Goal: Information Seeking & Learning: Find specific fact

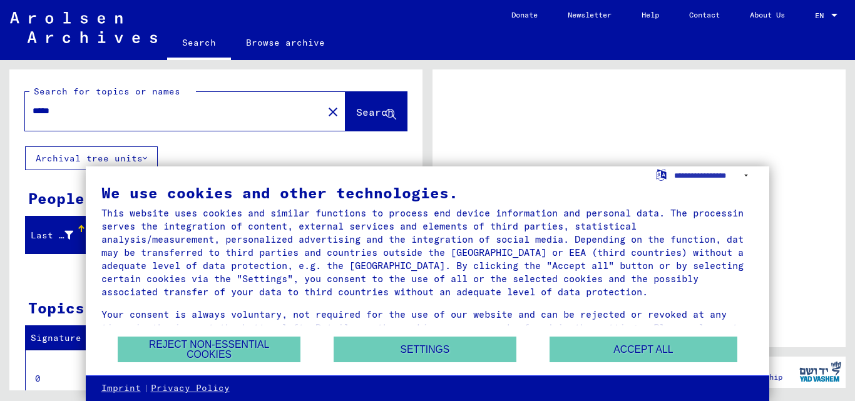
scroll to position [125, 0]
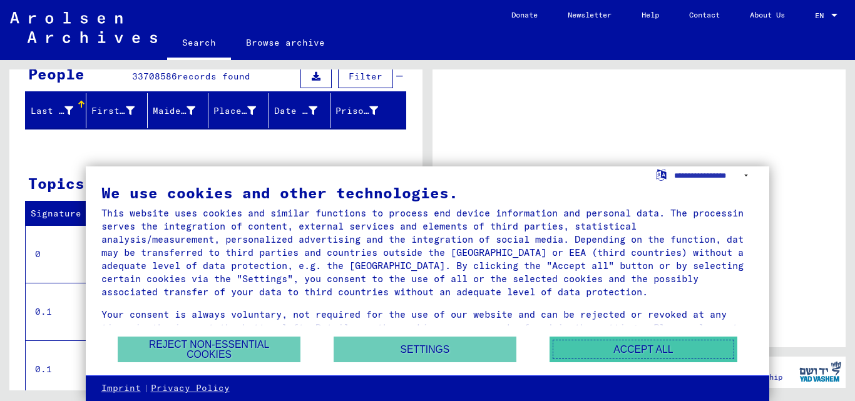
click at [634, 353] on button "Accept all" at bounding box center [643, 350] width 188 height 26
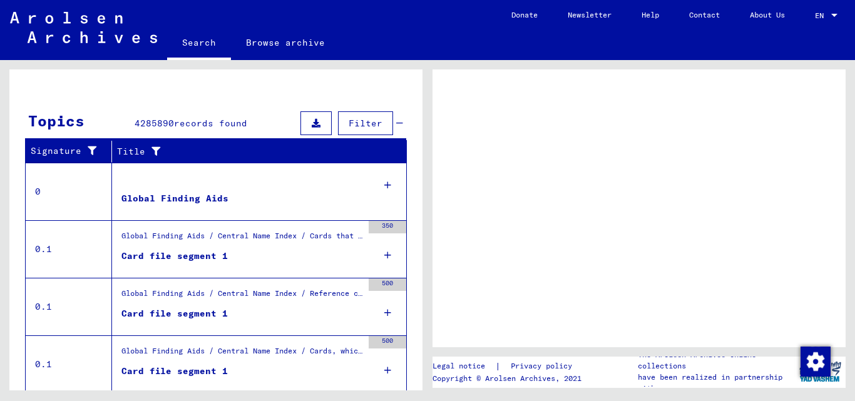
scroll to position [0, 0]
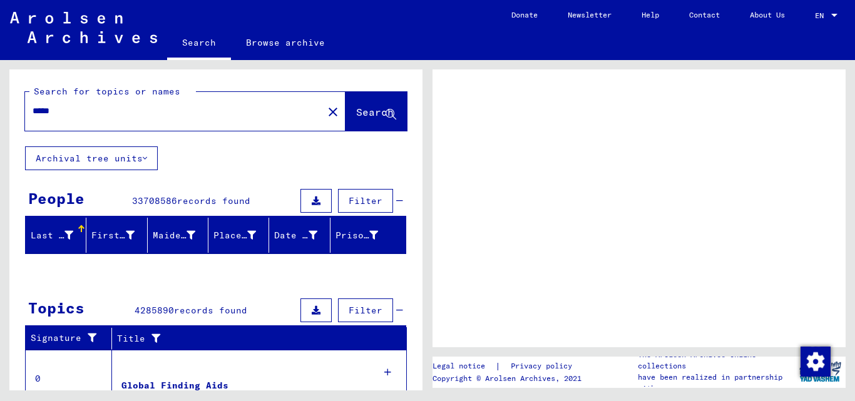
click at [364, 113] on span "Search" at bounding box center [375, 112] width 38 height 13
click at [385, 111] on icon at bounding box center [390, 114] width 11 height 11
click at [69, 113] on input "*****" at bounding box center [174, 110] width 283 height 13
drag, startPoint x: 68, startPoint y: 113, endPoint x: 0, endPoint y: 113, distance: 67.6
click at [0, 113] on div "Search for topics or names ***** close Search Archival tree units People 337085…" at bounding box center [213, 225] width 427 height 330
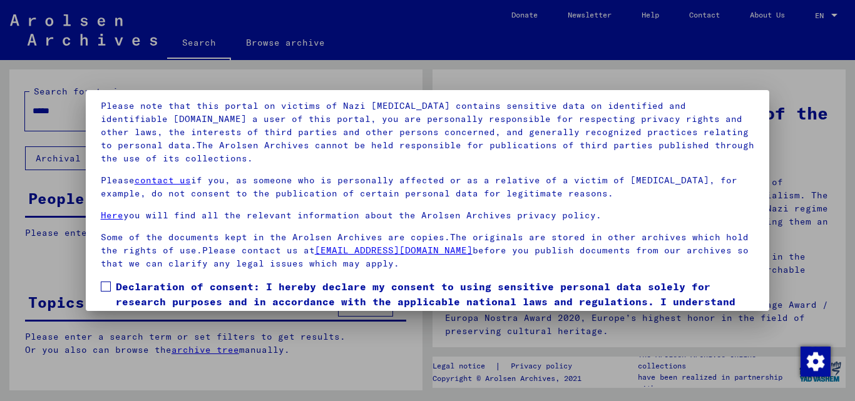
scroll to position [103, 0]
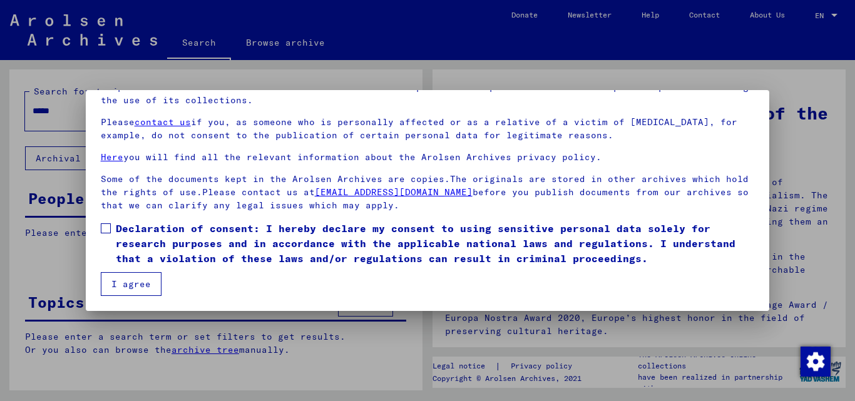
click at [132, 285] on button "I agree" at bounding box center [131, 284] width 61 height 24
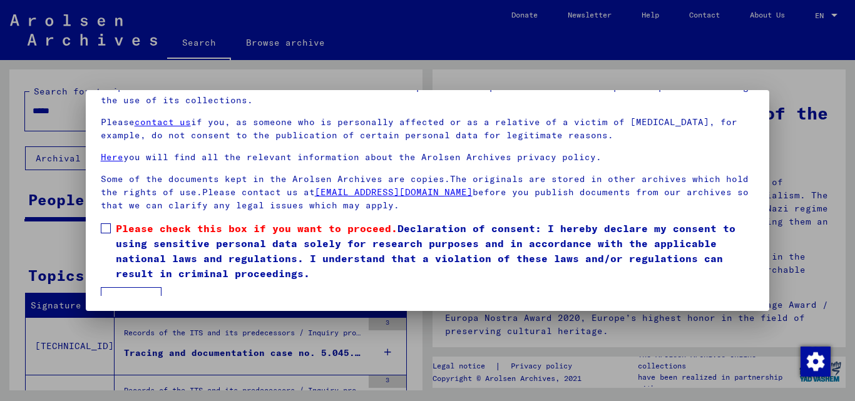
click at [103, 231] on span at bounding box center [106, 228] width 10 height 10
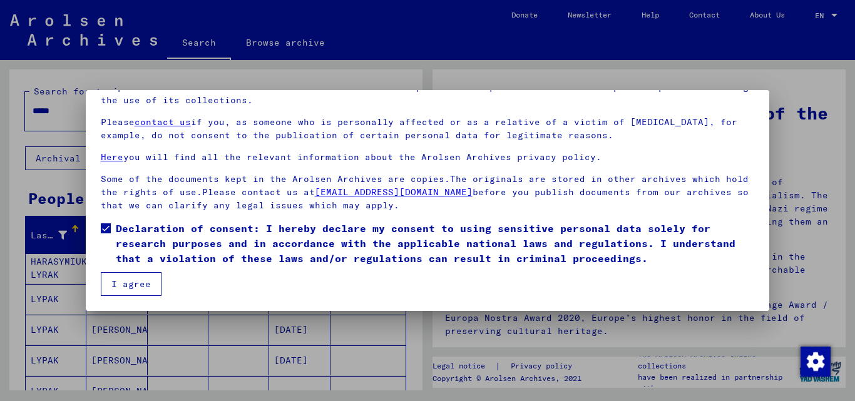
click at [145, 283] on button "I agree" at bounding box center [131, 284] width 61 height 24
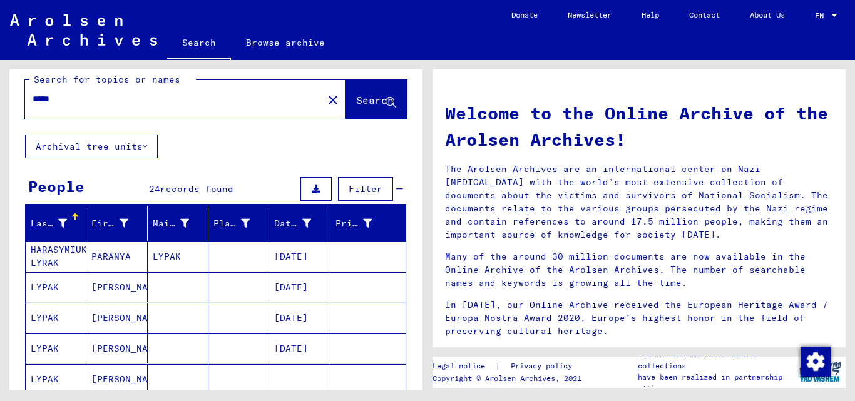
scroll to position [0, 0]
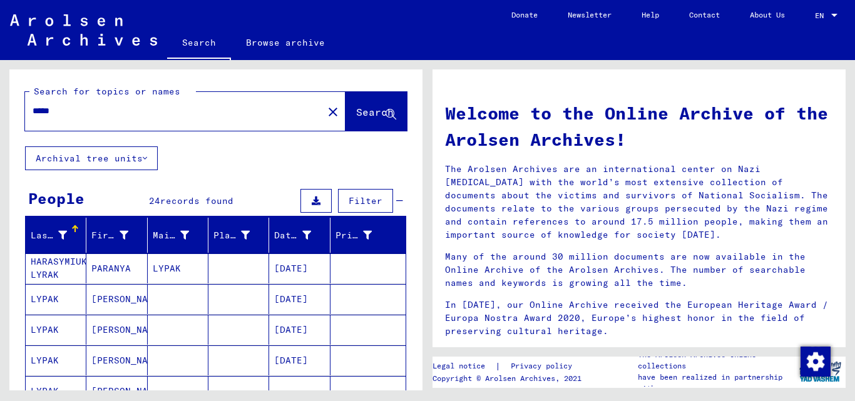
click at [74, 115] on input "*****" at bounding box center [170, 110] width 275 height 13
type input "*"
click at [79, 122] on div at bounding box center [166, 111] width 283 height 28
click at [101, 107] on input "text" at bounding box center [170, 110] width 275 height 13
type input "*"
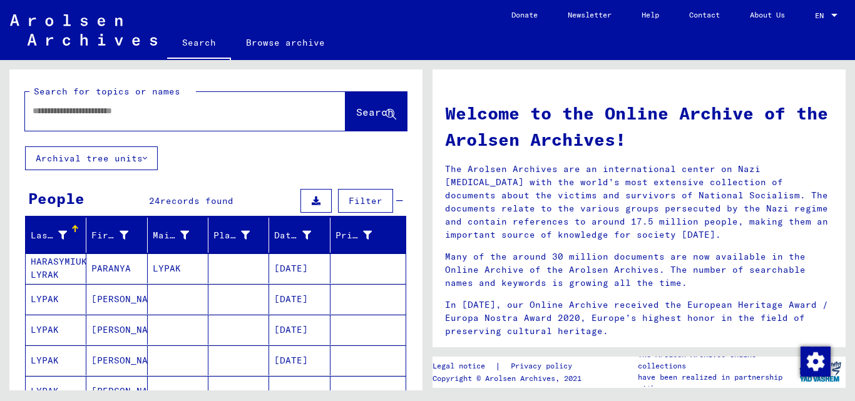
type input "*"
drag, startPoint x: 77, startPoint y: 113, endPoint x: 0, endPoint y: 113, distance: 77.0
click at [0, 113] on div "Search for topics or names ***** close Search Archival tree units People 24 rec…" at bounding box center [213, 225] width 427 height 330
click at [356, 115] on span "Search" at bounding box center [375, 112] width 38 height 13
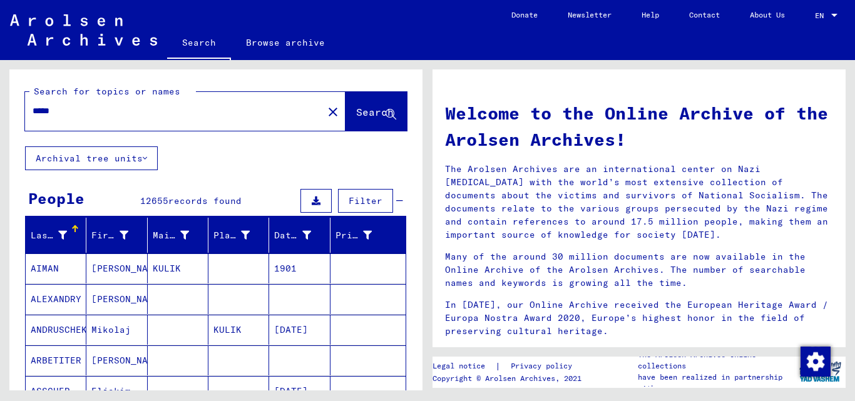
click at [77, 110] on input "*****" at bounding box center [170, 110] width 275 height 13
type input "**********"
click at [356, 118] on span "Search" at bounding box center [376, 112] width 40 height 13
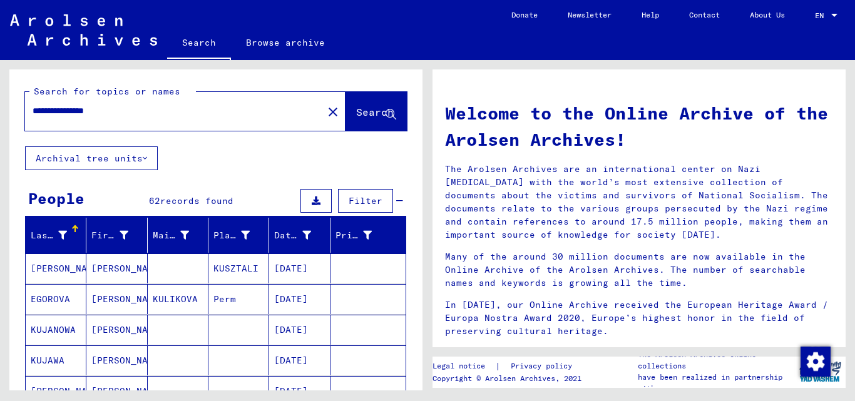
click at [69, 108] on input "**********" at bounding box center [170, 110] width 275 height 13
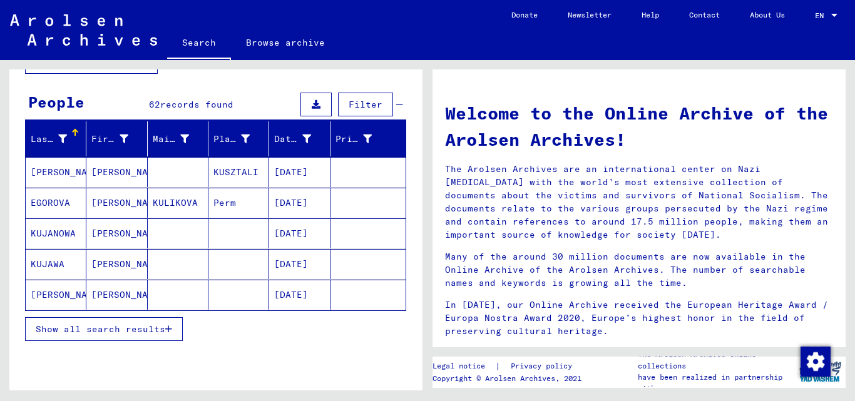
scroll to position [125, 0]
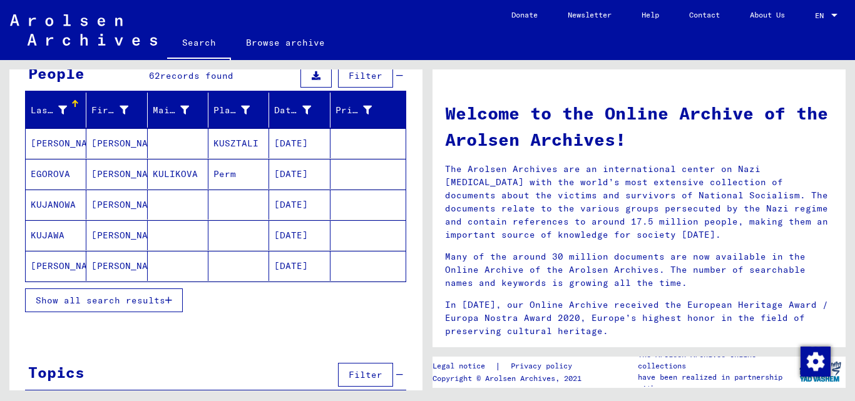
click at [118, 305] on span "Show all search results" at bounding box center [101, 300] width 130 height 11
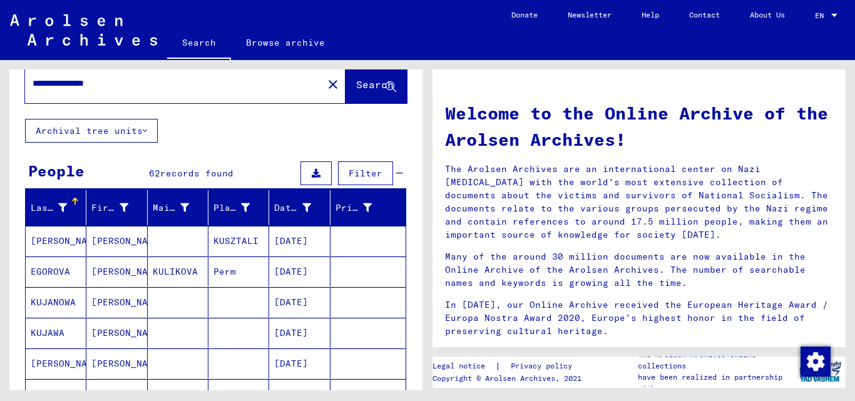
scroll to position [0, 0]
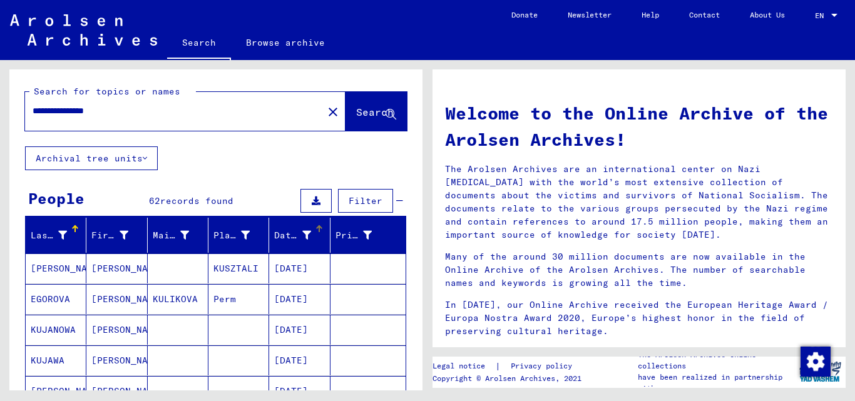
click at [302, 235] on icon at bounding box center [306, 235] width 9 height 9
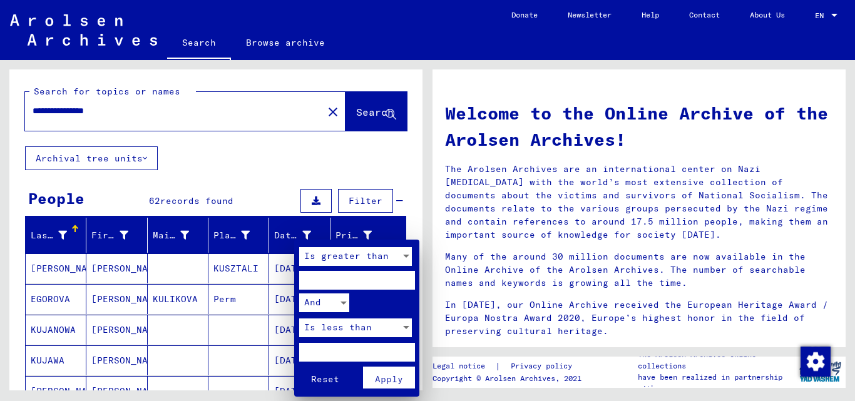
click at [298, 235] on div at bounding box center [427, 200] width 855 height 401
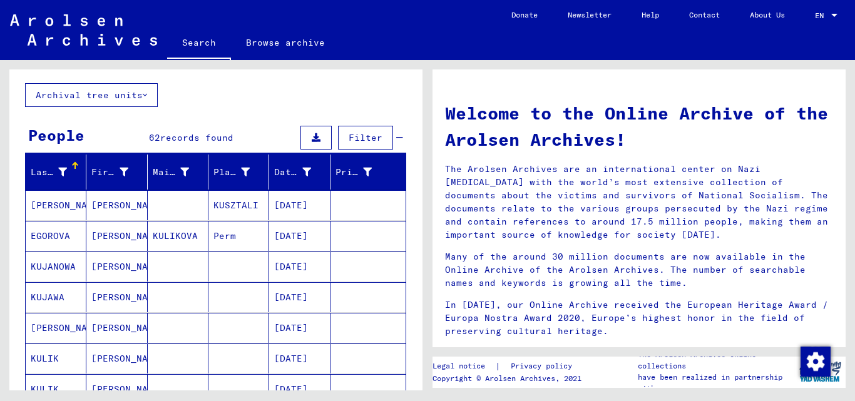
scroll to position [63, 0]
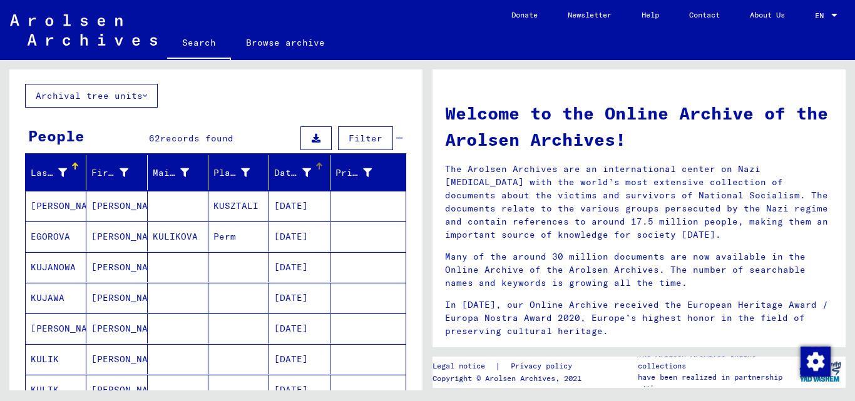
click at [302, 170] on icon at bounding box center [306, 172] width 9 height 9
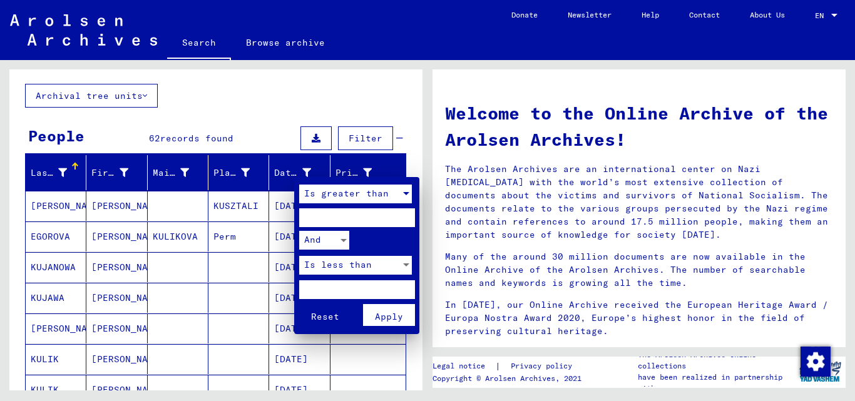
click at [402, 191] on div at bounding box center [405, 194] width 11 height 19
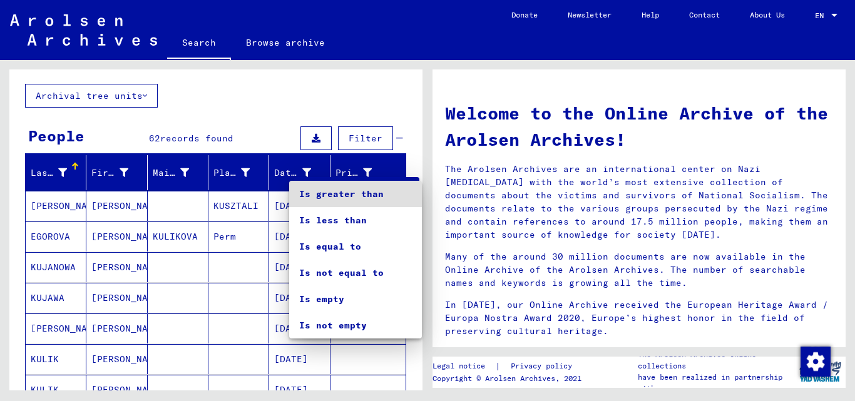
click at [402, 191] on span "Is greater than" at bounding box center [355, 194] width 113 height 26
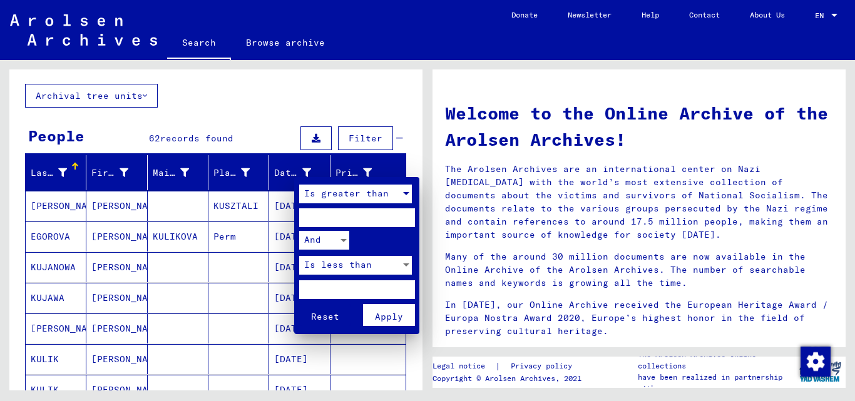
click at [400, 106] on div at bounding box center [427, 200] width 855 height 401
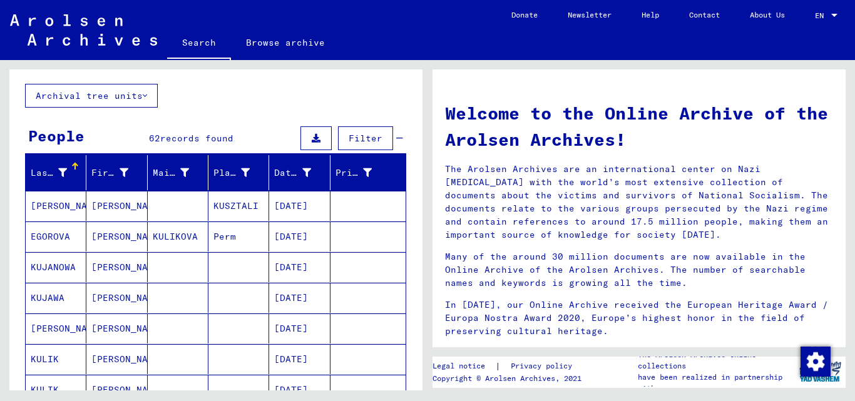
click at [362, 136] on span "Filter" at bounding box center [366, 138] width 34 height 11
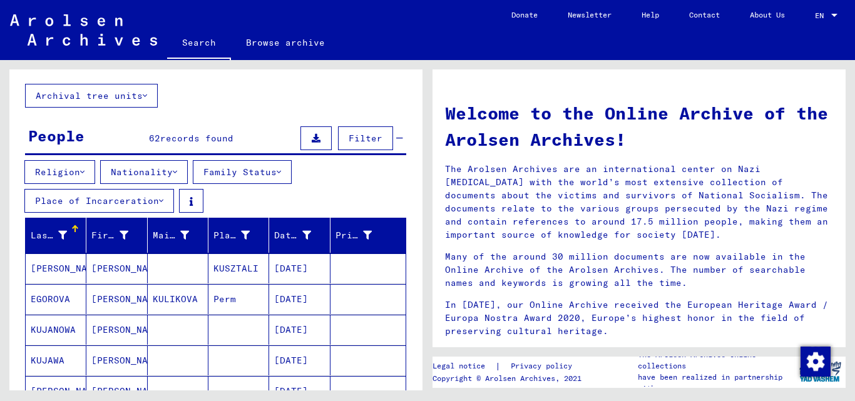
click at [342, 193] on div "Religion Nationality Family Status Place of Incarceration" at bounding box center [215, 189] width 413 height 58
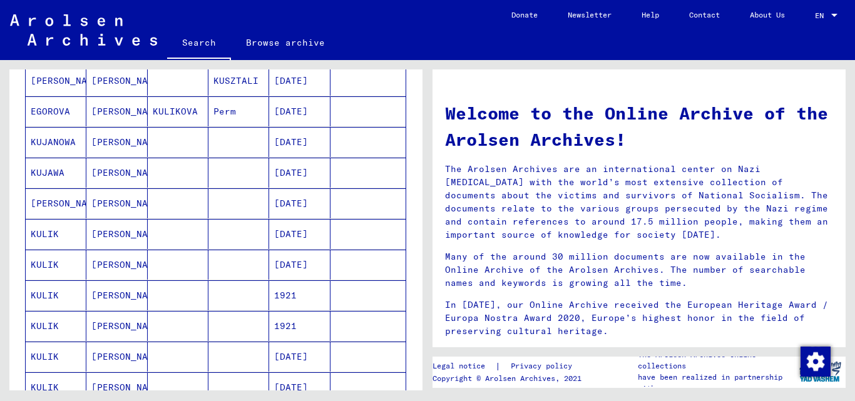
scroll to position [0, 0]
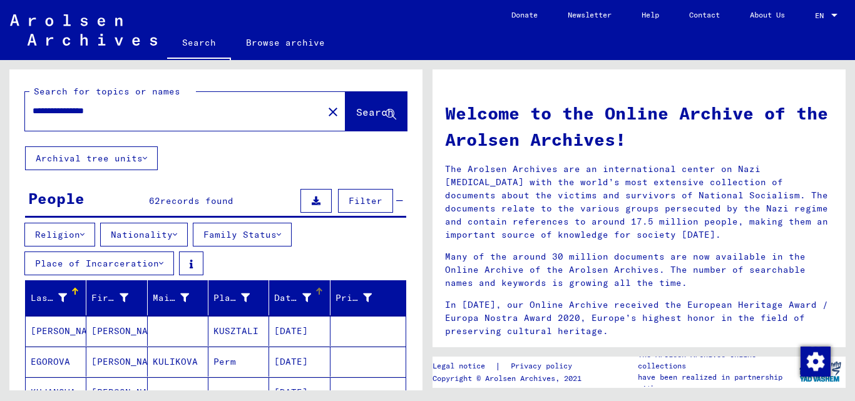
click at [303, 288] on div "Date of Birth" at bounding box center [301, 298] width 55 height 20
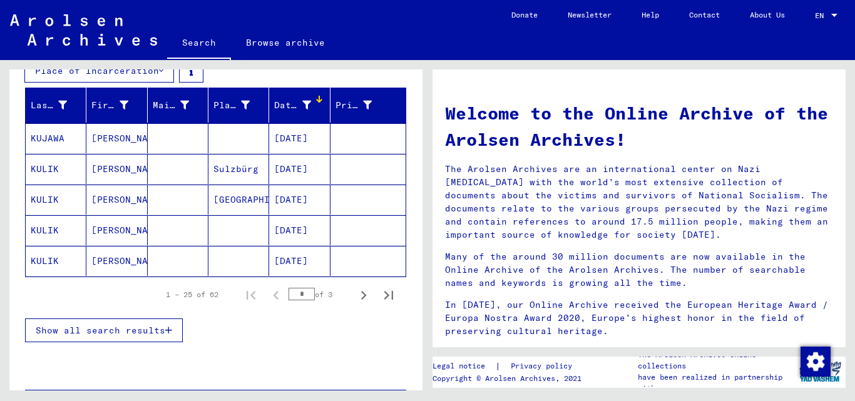
scroll to position [238, 0]
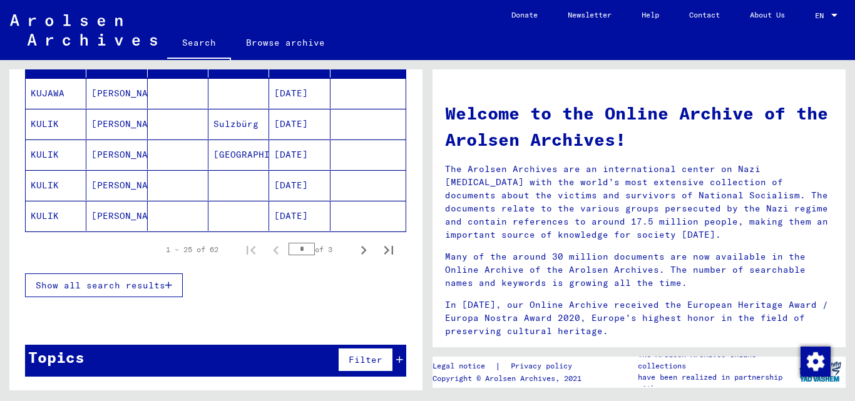
click at [131, 287] on span "Show all search results" at bounding box center [101, 285] width 130 height 11
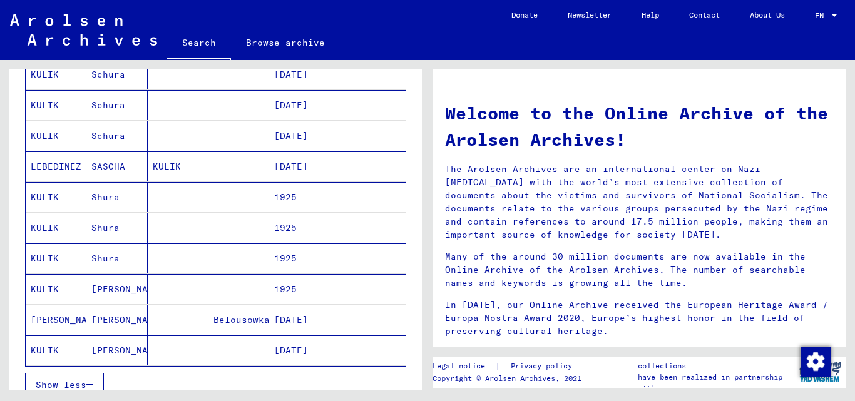
scroll to position [738, 0]
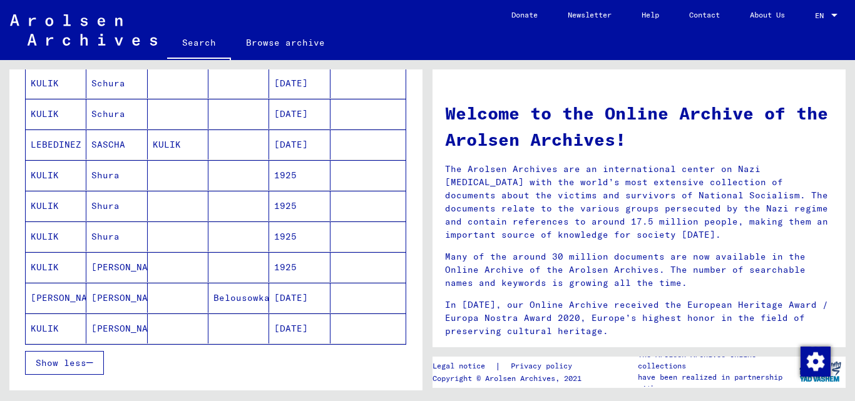
click at [126, 328] on mat-cell "[PERSON_NAME]" at bounding box center [116, 328] width 61 height 30
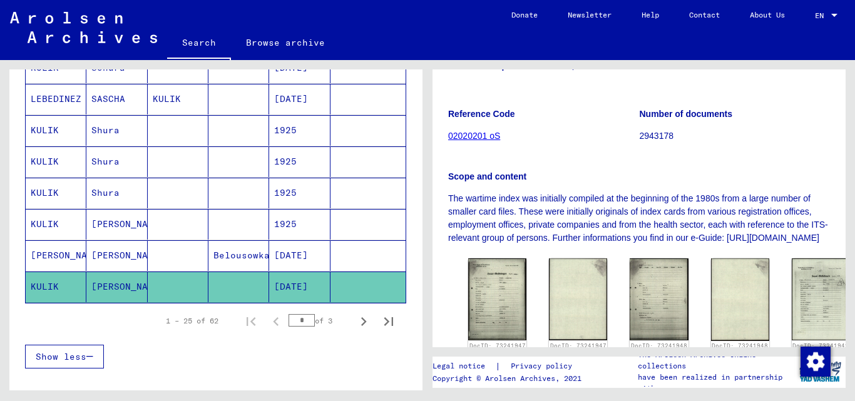
scroll to position [813, 0]
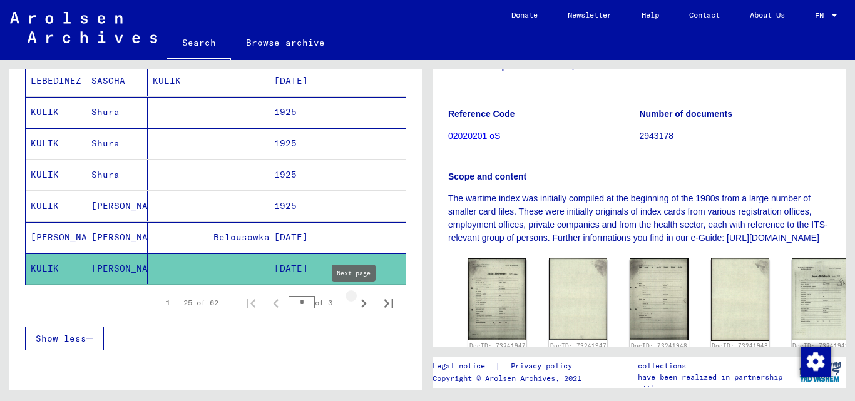
click at [355, 300] on icon "Next page" at bounding box center [364, 304] width 18 height 18
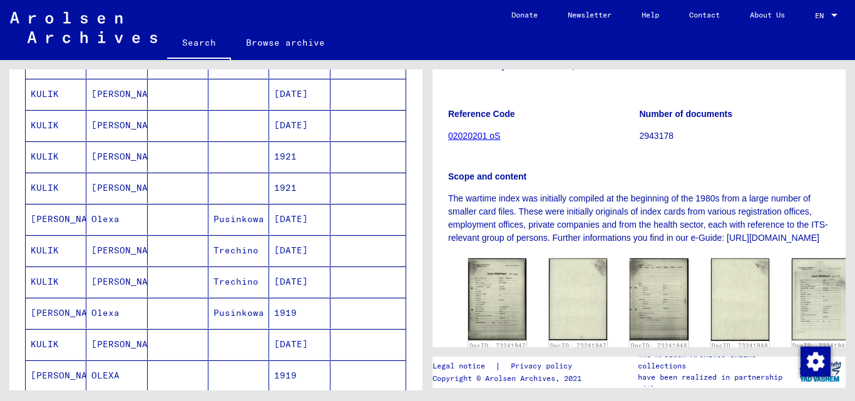
scroll to position [125, 0]
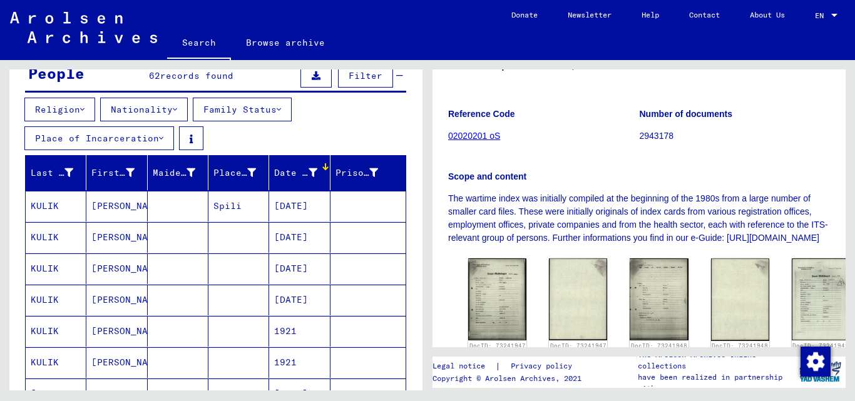
click at [233, 206] on mat-cell "Spili" at bounding box center [238, 206] width 61 height 31
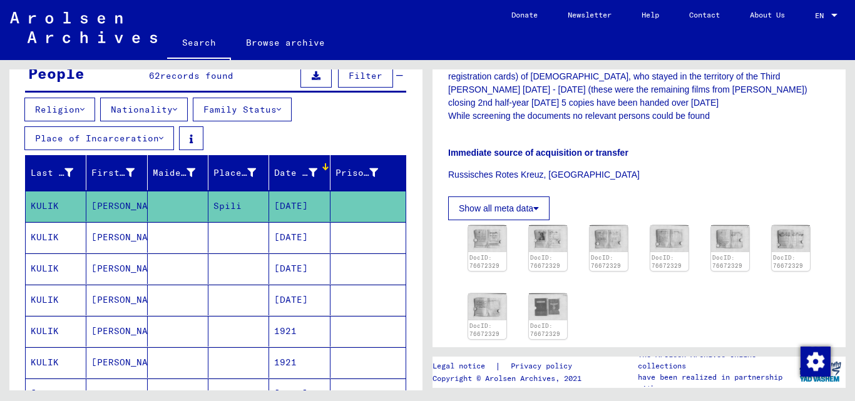
scroll to position [375, 0]
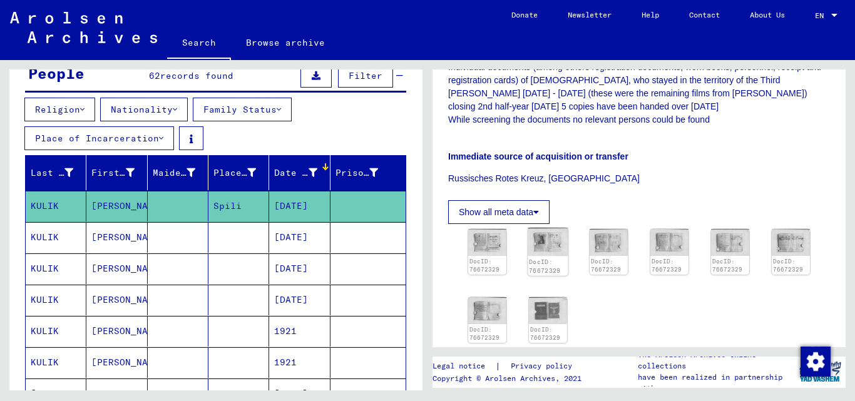
click at [553, 228] on img at bounding box center [547, 242] width 40 height 28
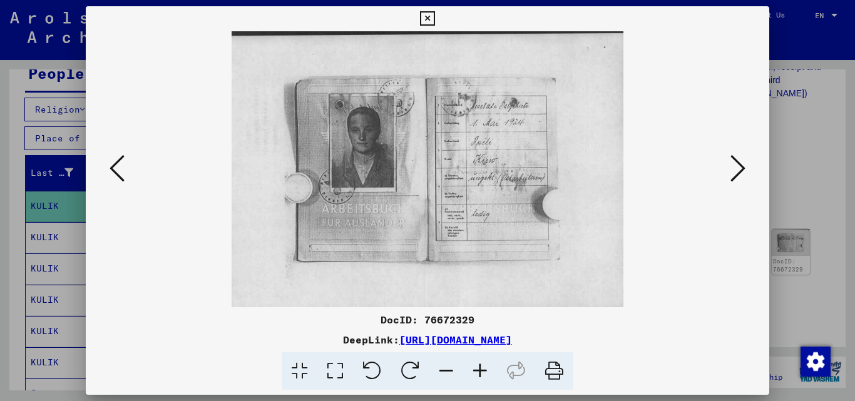
click at [740, 173] on icon at bounding box center [737, 168] width 15 height 30
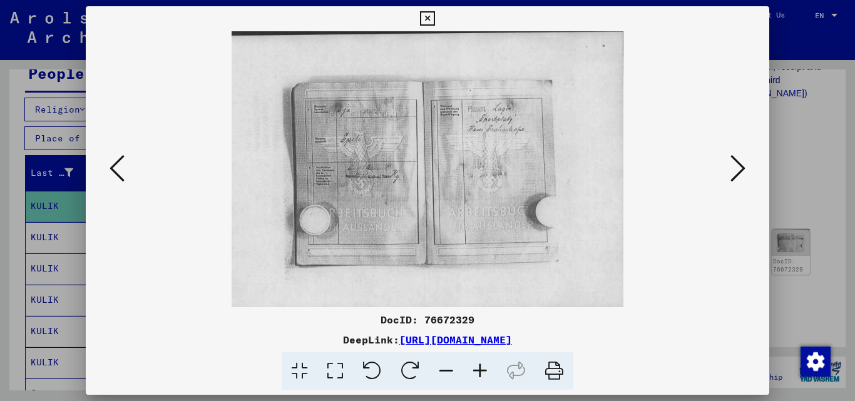
click at [740, 173] on icon at bounding box center [737, 168] width 15 height 30
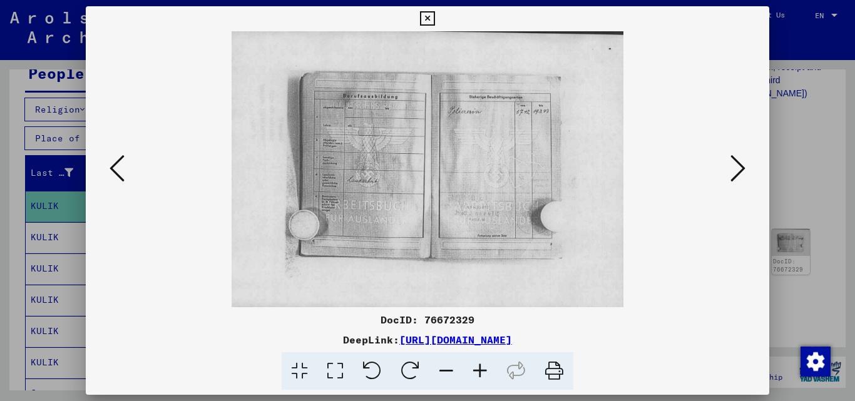
click at [740, 173] on icon at bounding box center [737, 168] width 15 height 30
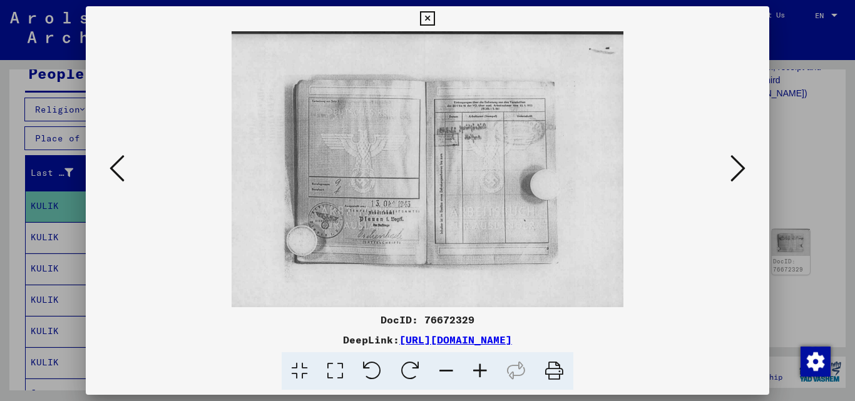
click at [740, 173] on icon at bounding box center [737, 168] width 15 height 30
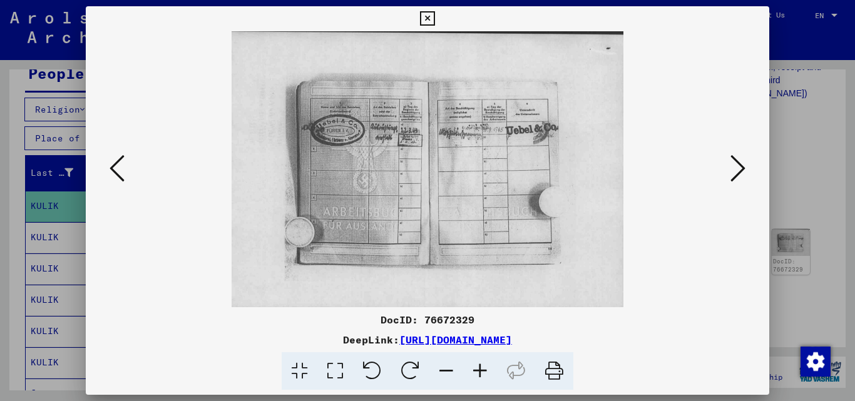
click at [740, 173] on icon at bounding box center [737, 168] width 15 height 30
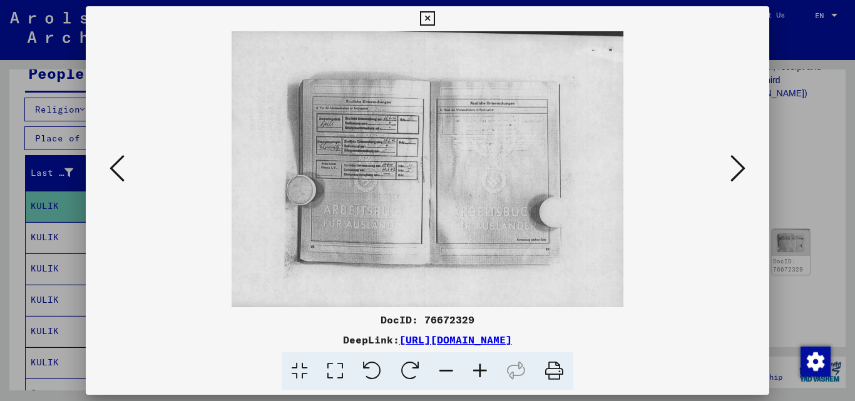
click at [740, 173] on icon at bounding box center [737, 168] width 15 height 30
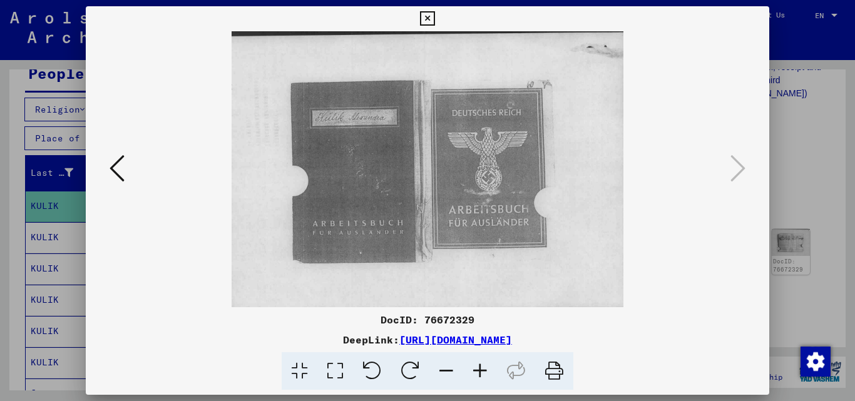
click at [104, 159] on div at bounding box center [428, 169] width 684 height 276
click at [116, 166] on icon at bounding box center [116, 168] width 15 height 30
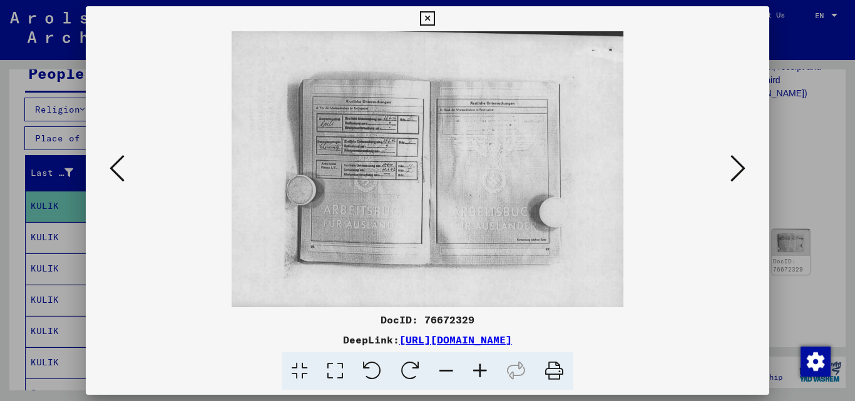
click at [116, 166] on icon at bounding box center [116, 168] width 15 height 30
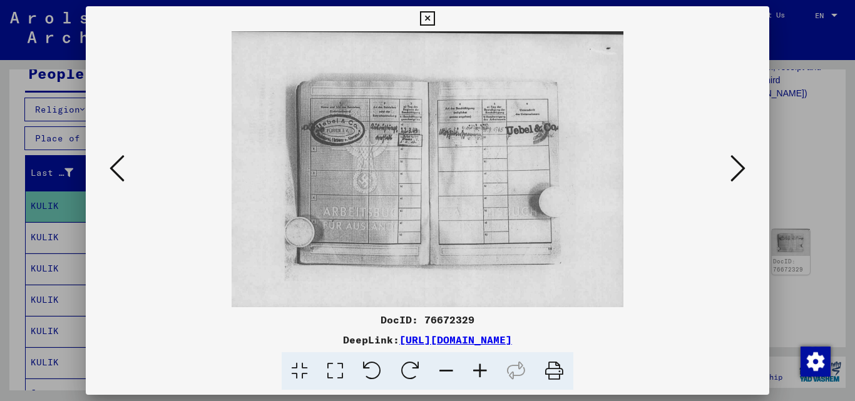
click at [116, 166] on icon at bounding box center [116, 168] width 15 height 30
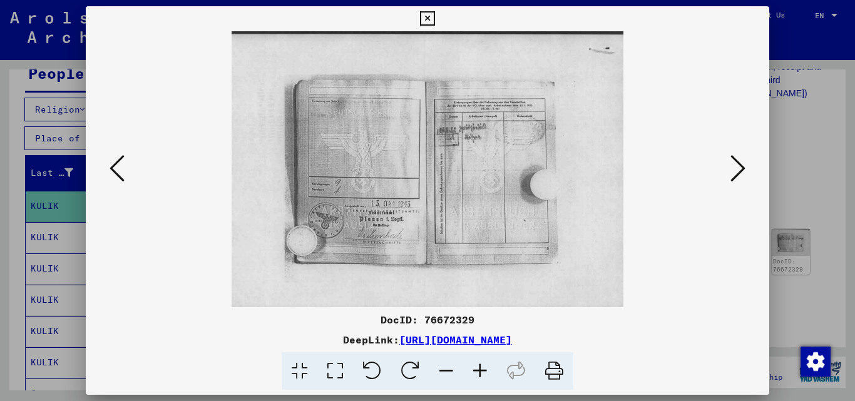
click at [116, 166] on icon at bounding box center [116, 168] width 15 height 30
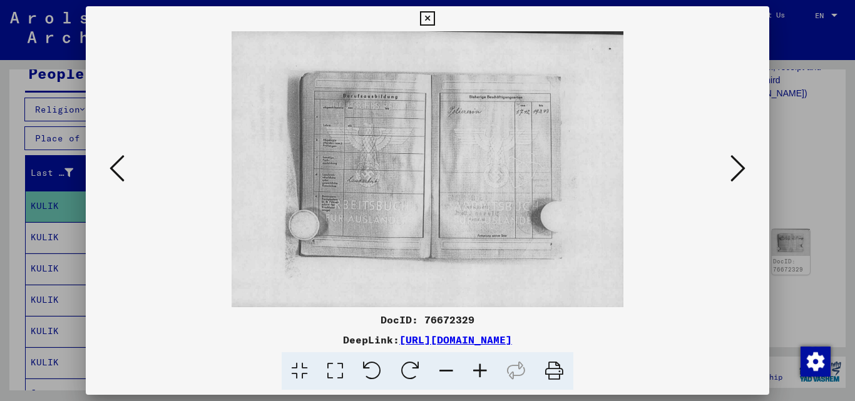
click at [116, 166] on icon at bounding box center [116, 168] width 15 height 30
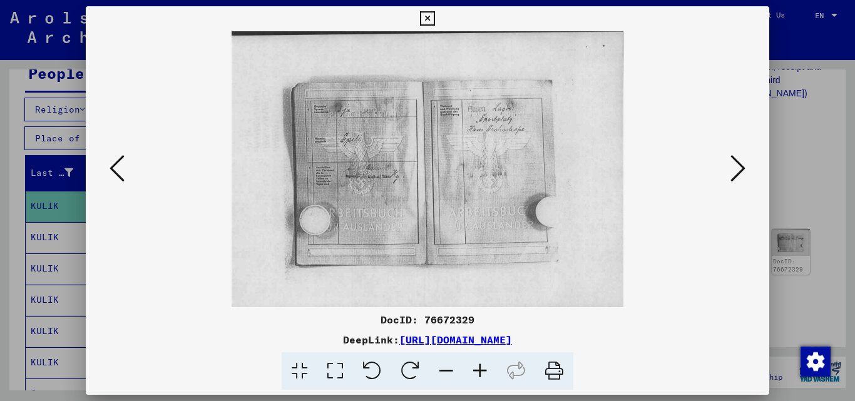
click at [116, 166] on icon at bounding box center [116, 168] width 15 height 30
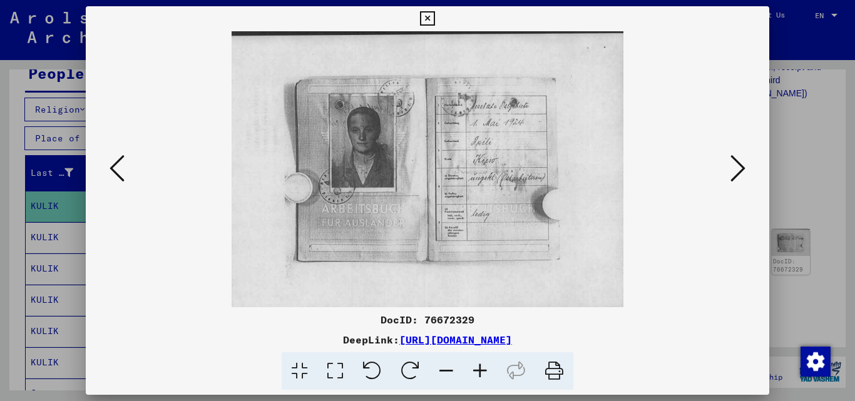
click at [803, 109] on div at bounding box center [427, 200] width 855 height 401
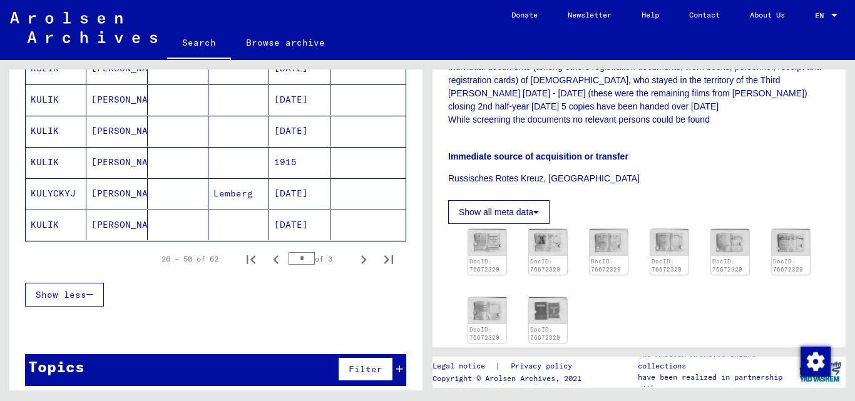
scroll to position [867, 0]
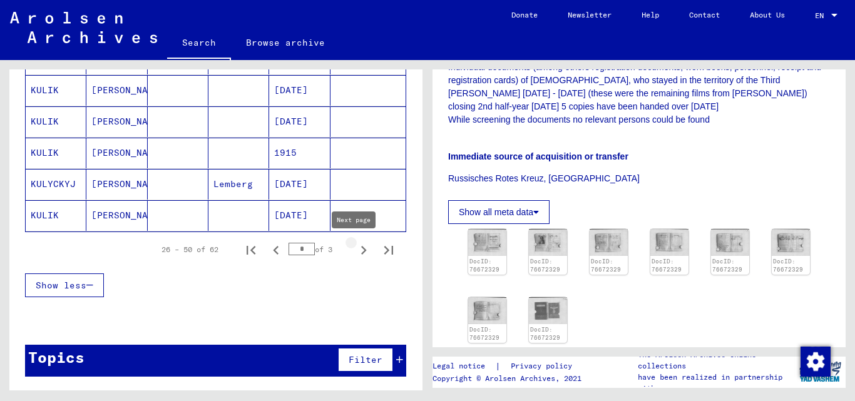
click at [355, 250] on icon "Next page" at bounding box center [364, 251] width 18 height 18
type input "*"
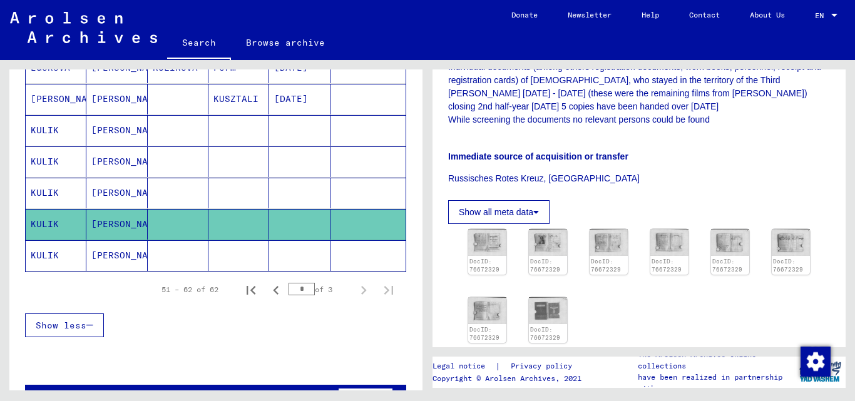
scroll to position [460, 0]
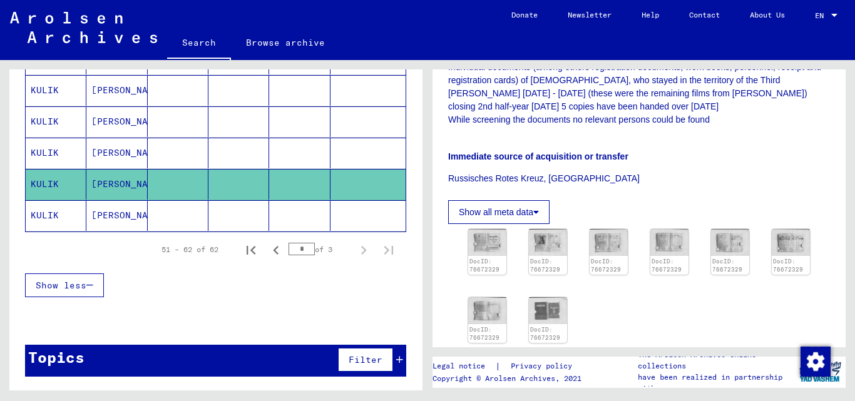
click at [112, 220] on mat-cell "[PERSON_NAME]" at bounding box center [116, 215] width 61 height 31
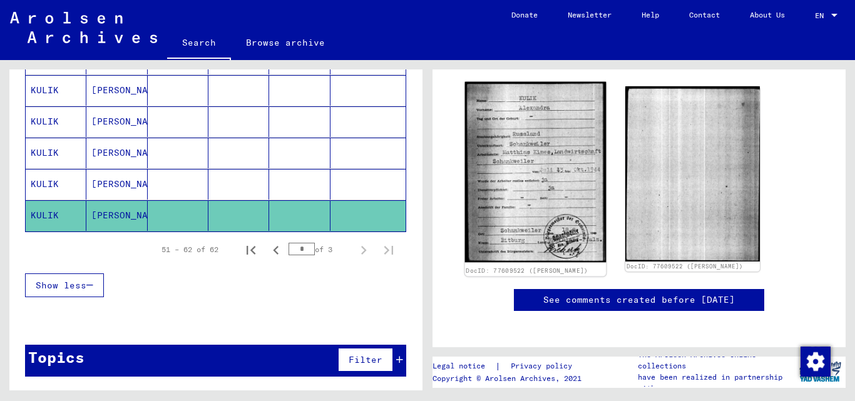
scroll to position [188, 0]
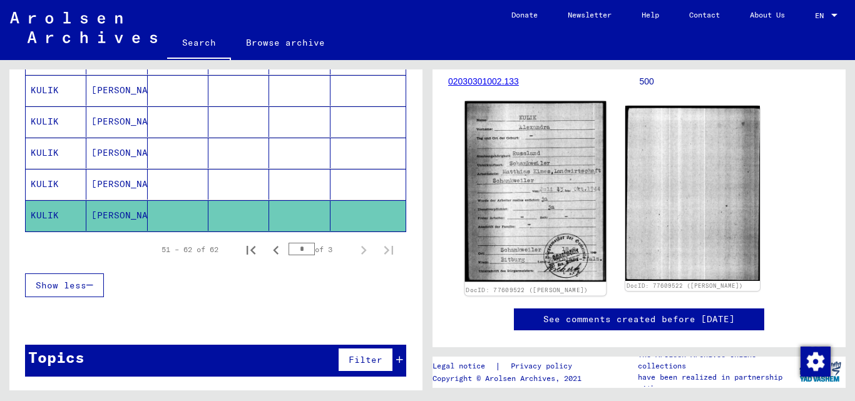
click at [534, 206] on img at bounding box center [535, 191] width 141 height 181
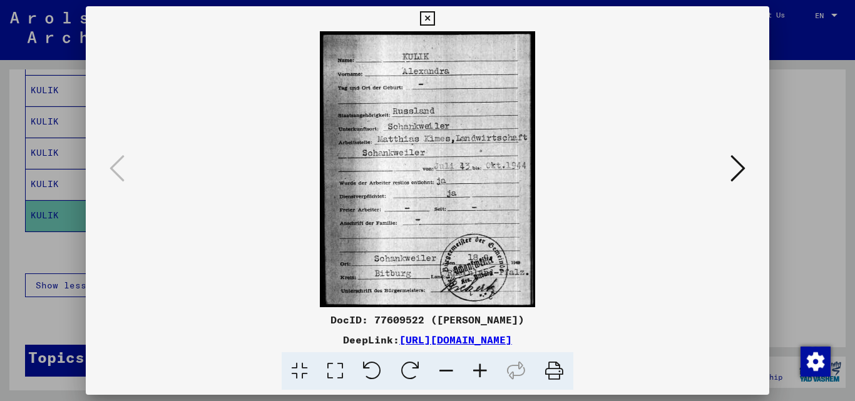
click at [738, 172] on icon at bounding box center [737, 168] width 15 height 30
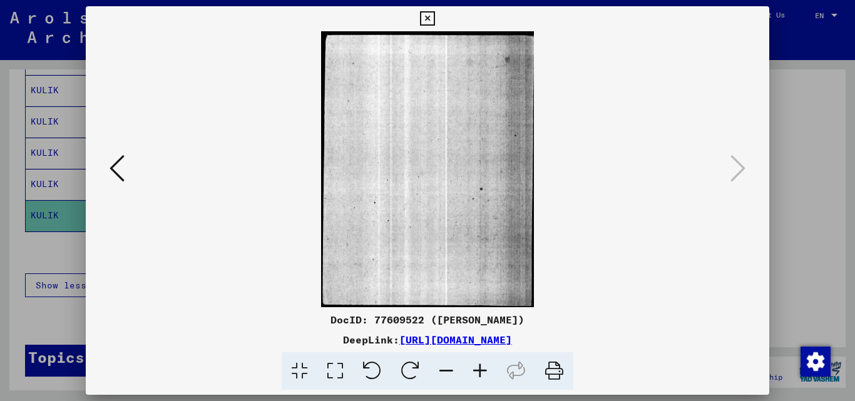
click at [822, 183] on div at bounding box center [427, 200] width 855 height 401
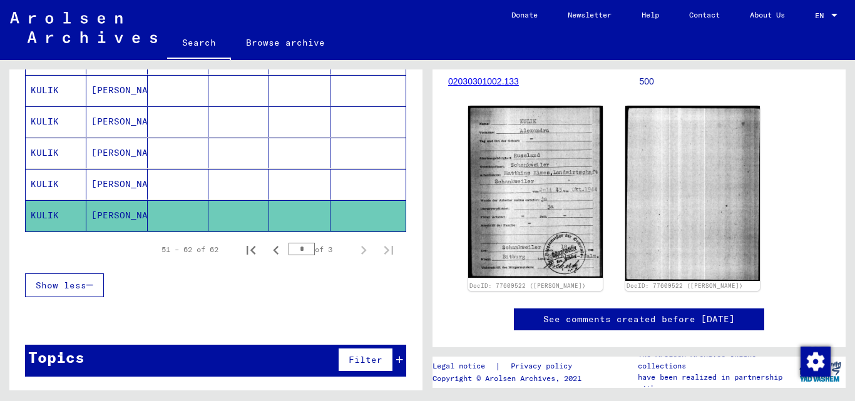
click at [125, 178] on mat-cell "[PERSON_NAME]" at bounding box center [116, 184] width 61 height 31
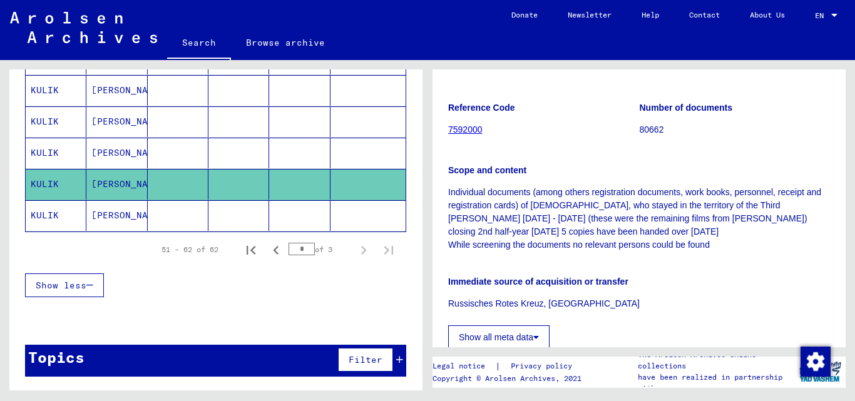
scroll to position [438, 0]
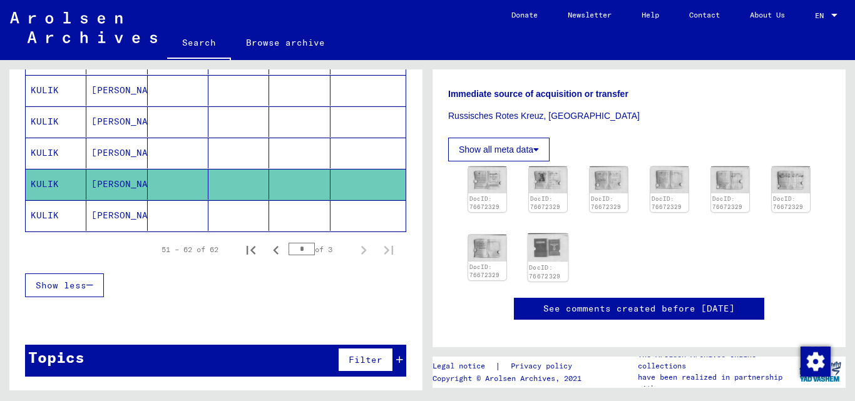
click at [545, 234] on img at bounding box center [547, 248] width 40 height 28
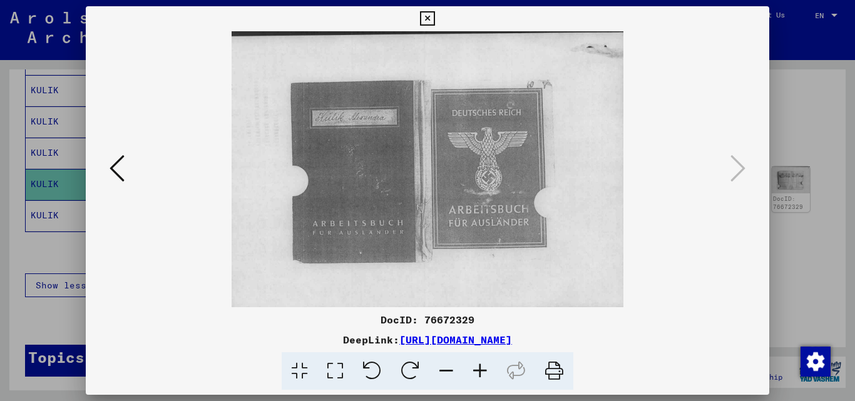
click at [120, 167] on icon at bounding box center [116, 168] width 15 height 30
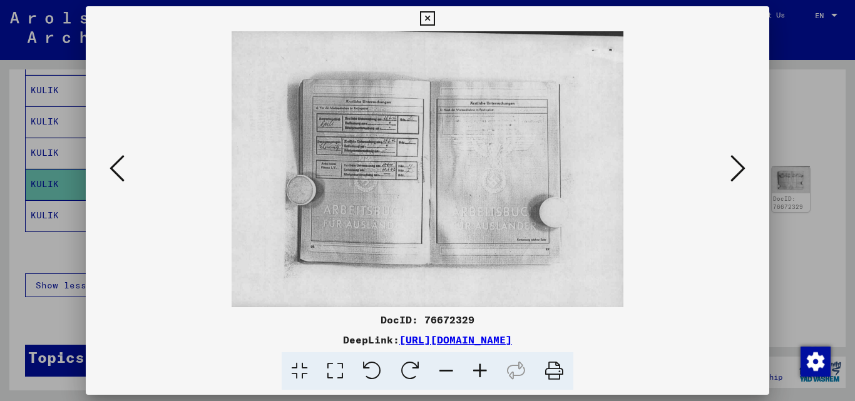
click at [120, 167] on icon at bounding box center [116, 168] width 15 height 30
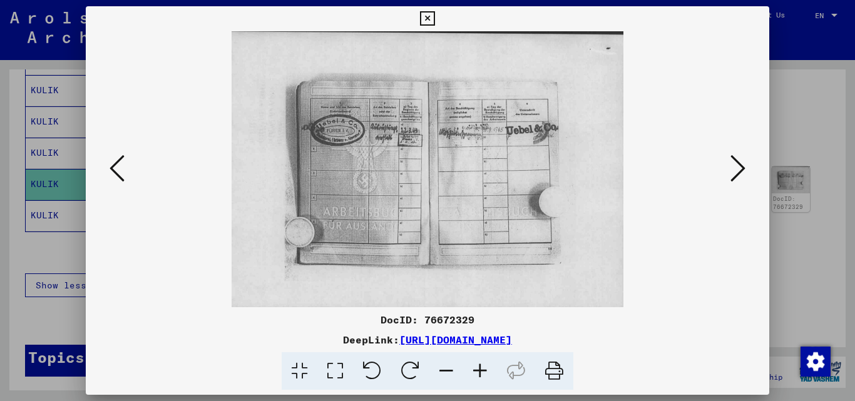
click at [120, 167] on icon at bounding box center [116, 168] width 15 height 30
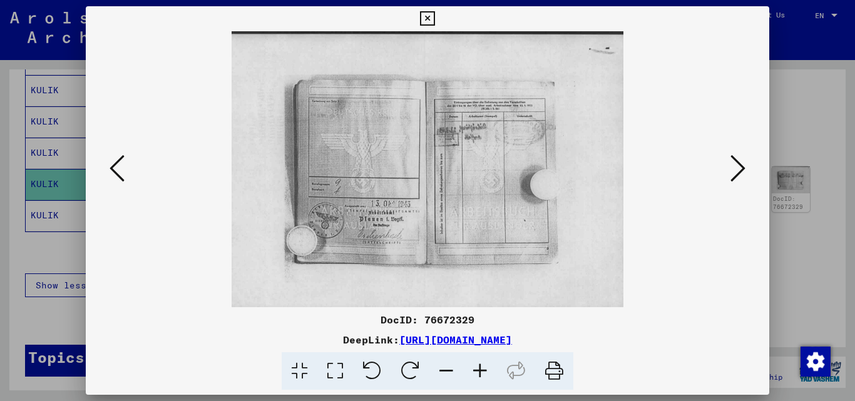
click at [120, 167] on icon at bounding box center [116, 168] width 15 height 30
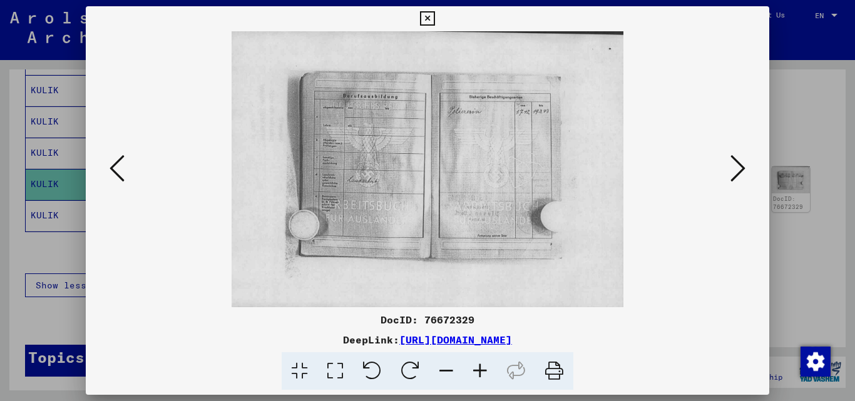
click at [120, 167] on icon at bounding box center [116, 168] width 15 height 30
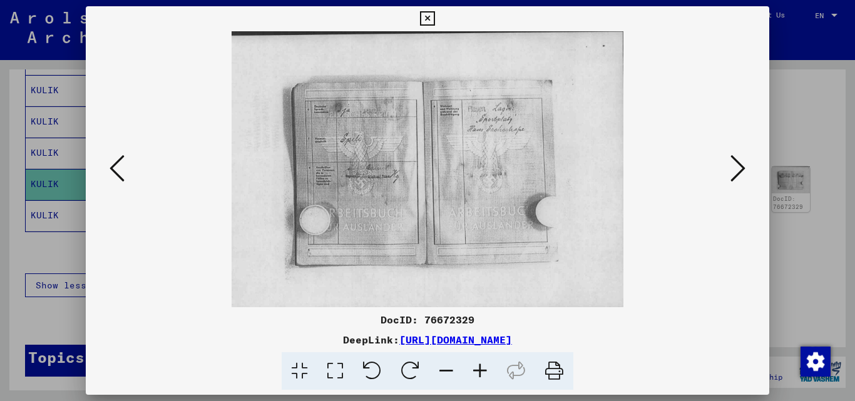
click at [120, 167] on icon at bounding box center [116, 168] width 15 height 30
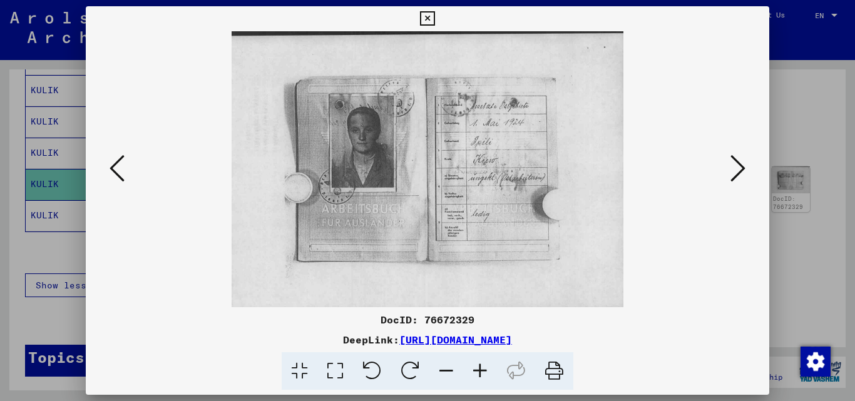
click at [120, 167] on icon at bounding box center [116, 168] width 15 height 30
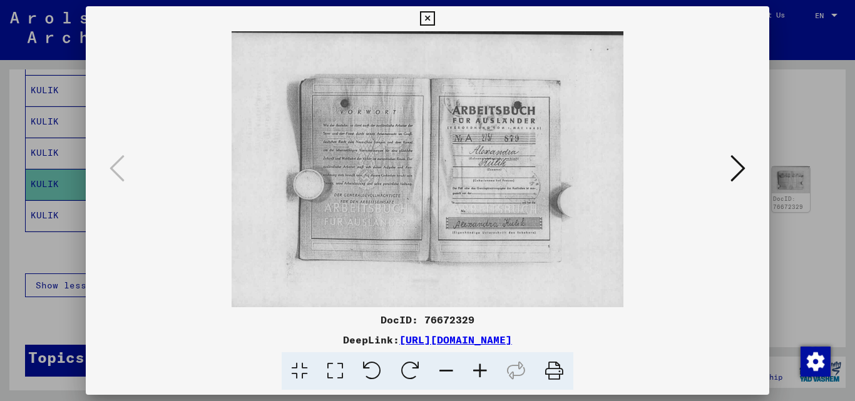
click at [718, 170] on img at bounding box center [427, 169] width 599 height 276
click at [733, 168] on icon at bounding box center [737, 168] width 15 height 30
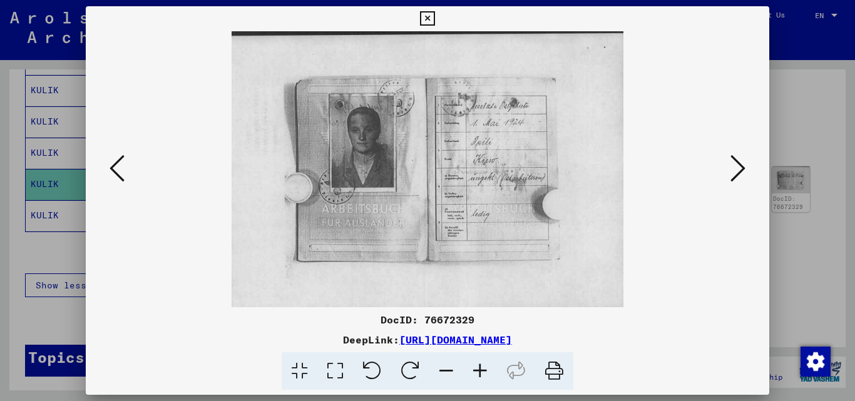
click at [769, 213] on div at bounding box center [428, 169] width 684 height 276
click at [117, 58] on div at bounding box center [428, 169] width 684 height 276
click at [778, 221] on div at bounding box center [427, 200] width 855 height 401
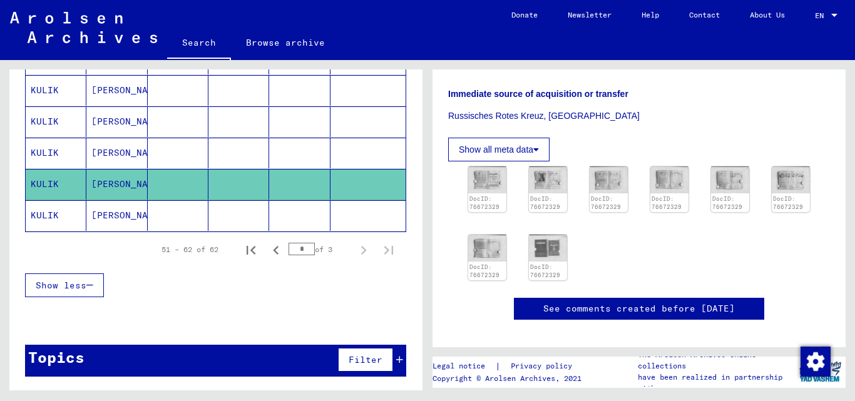
click at [108, 151] on mat-cell "[PERSON_NAME]" at bounding box center [116, 153] width 61 height 31
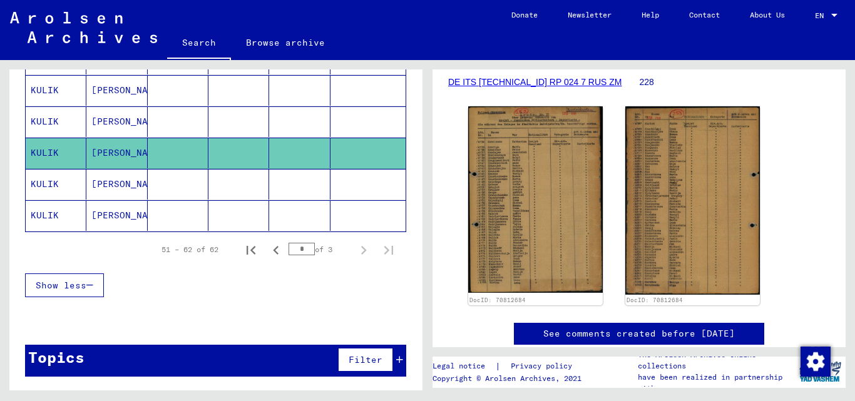
scroll to position [188, 0]
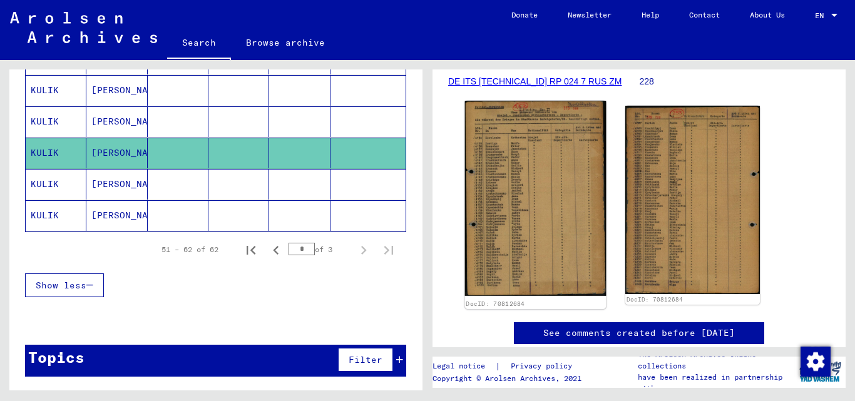
click at [534, 265] on img at bounding box center [535, 198] width 141 height 195
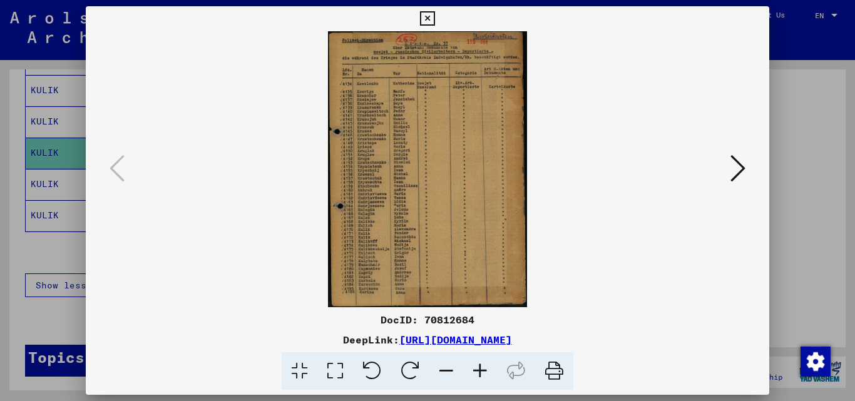
click at [731, 173] on icon at bounding box center [737, 168] width 15 height 30
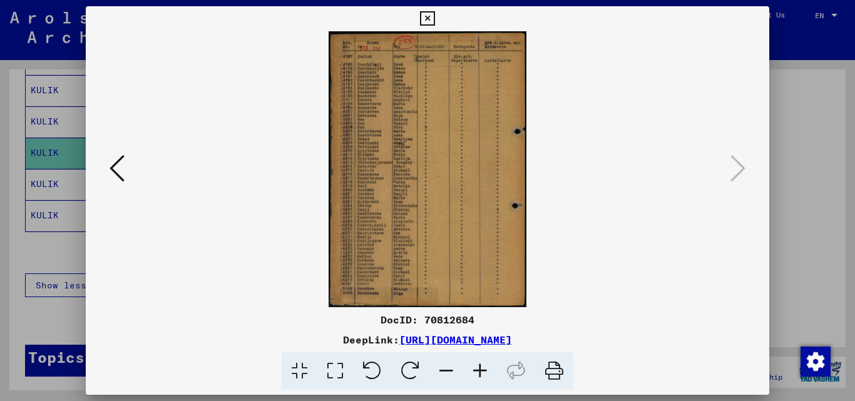
click at [807, 173] on div at bounding box center [427, 200] width 855 height 401
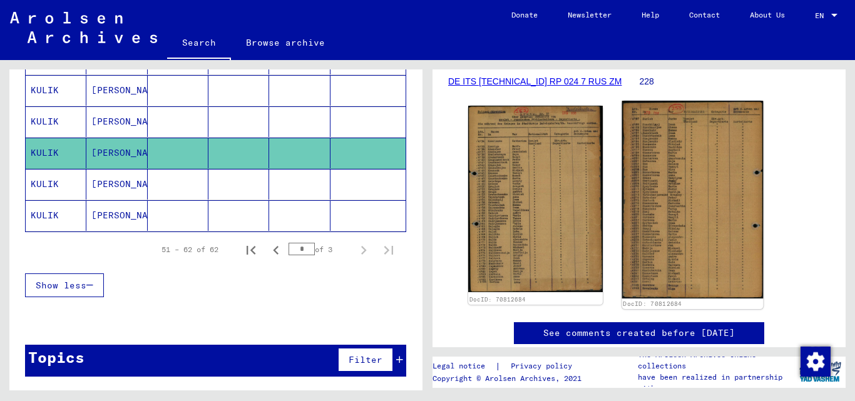
click at [675, 180] on img at bounding box center [692, 200] width 141 height 198
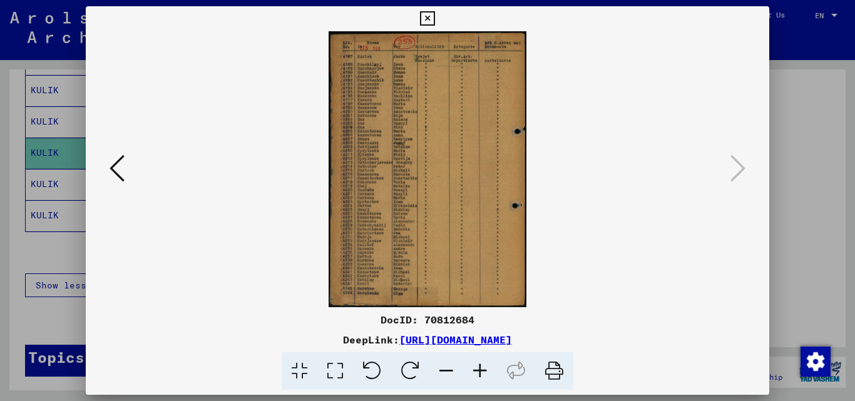
click at [462, 179] on img at bounding box center [427, 169] width 599 height 276
click at [812, 242] on div at bounding box center [427, 200] width 855 height 401
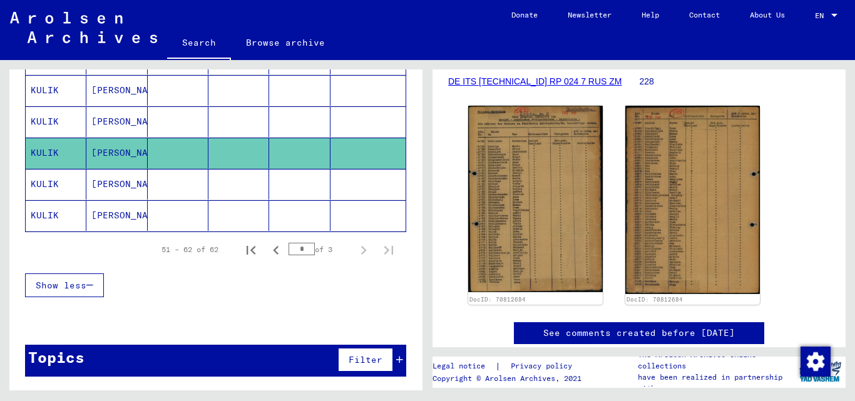
click at [121, 125] on mat-cell "[PERSON_NAME]" at bounding box center [116, 121] width 61 height 31
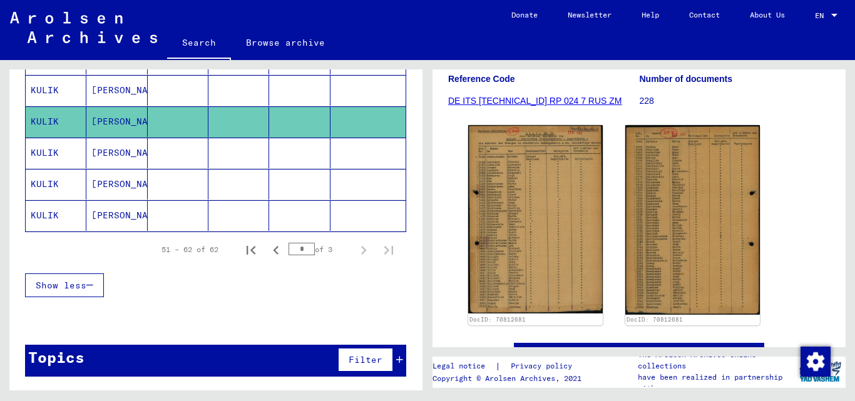
scroll to position [125, 0]
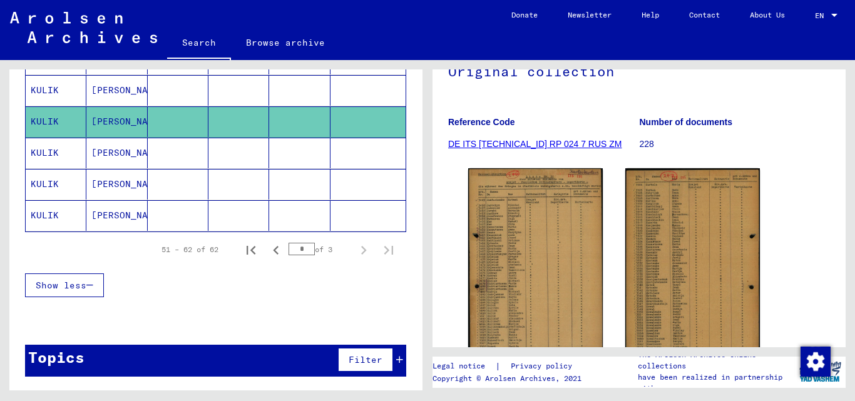
click at [502, 144] on link "DE ITS [TECHNICAL_ID] RP 024 7 RUS ZM" at bounding box center [534, 144] width 173 height 10
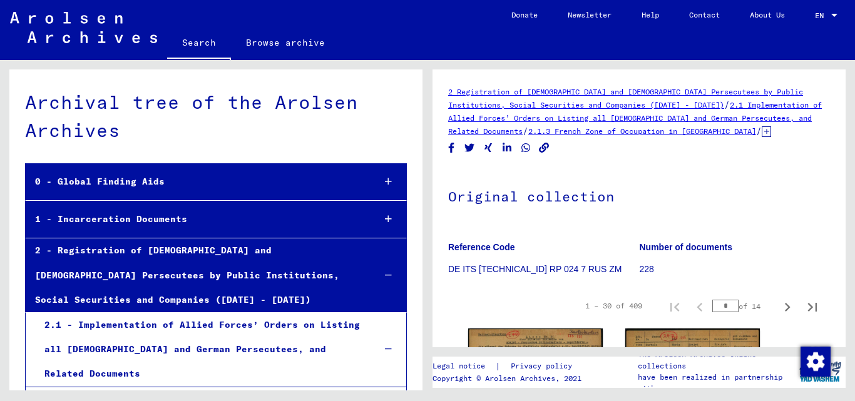
scroll to position [2851, 0]
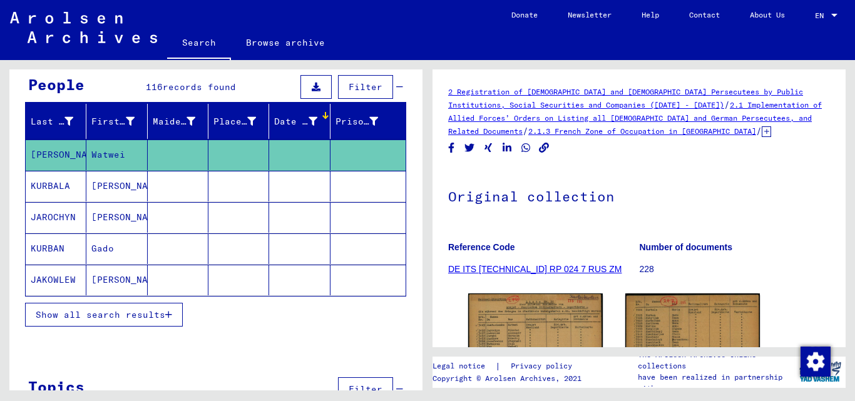
scroll to position [125, 0]
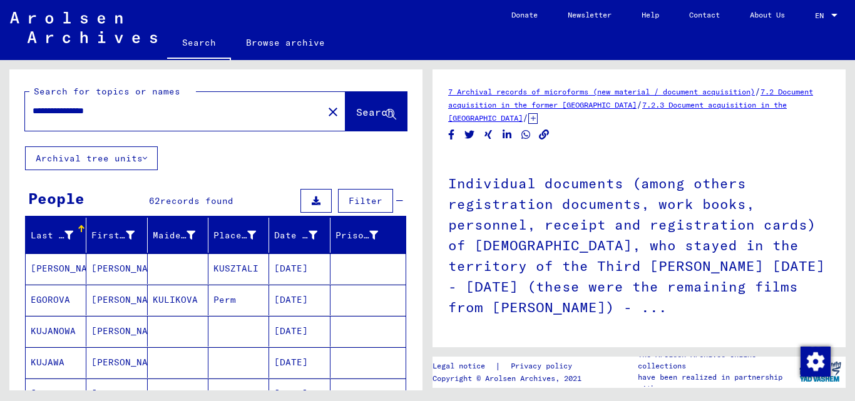
click at [67, 115] on input "**********" at bounding box center [174, 110] width 283 height 13
click at [69, 111] on input "**********" at bounding box center [174, 110] width 283 height 13
type input "**********"
click at [370, 104] on button "Search" at bounding box center [375, 111] width 61 height 39
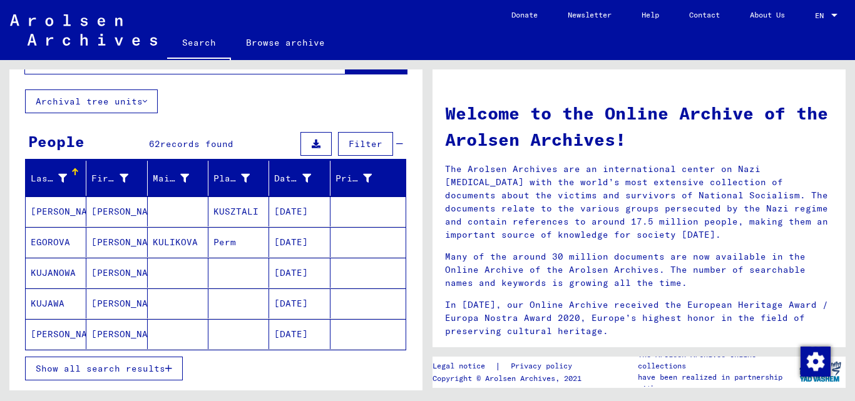
scroll to position [56, 0]
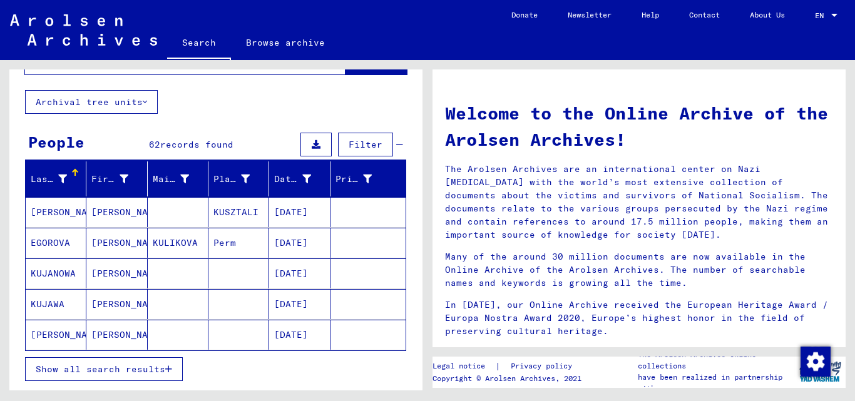
click at [146, 371] on span "Show all search results" at bounding box center [101, 369] width 130 height 11
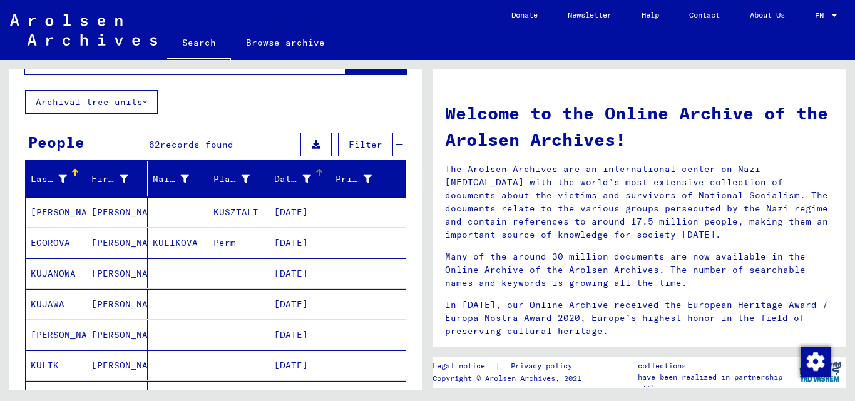
click at [310, 167] on mat-header-cell "Date of Birth" at bounding box center [299, 178] width 61 height 35
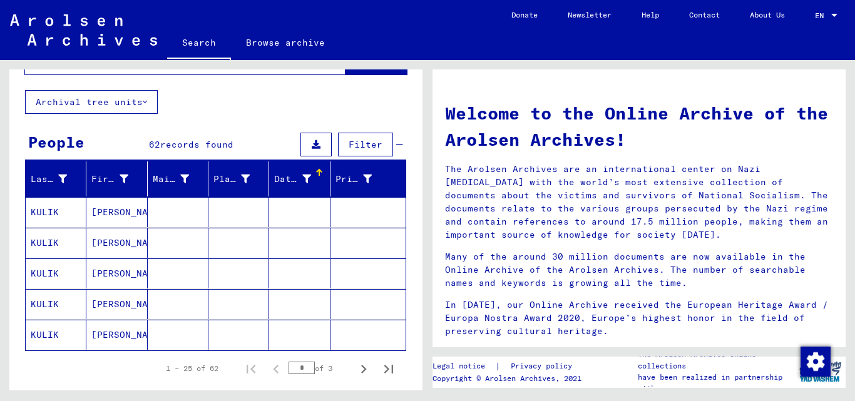
click at [115, 340] on mat-cell "[PERSON_NAME]" at bounding box center [116, 335] width 61 height 30
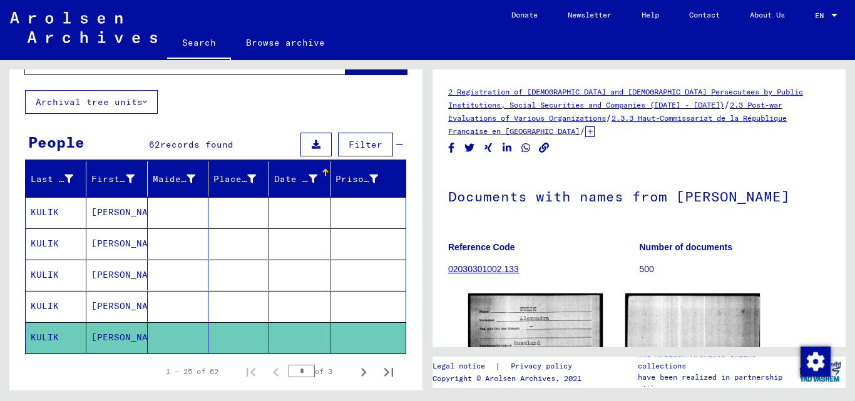
click at [120, 295] on mat-cell "[PERSON_NAME]" at bounding box center [116, 306] width 61 height 31
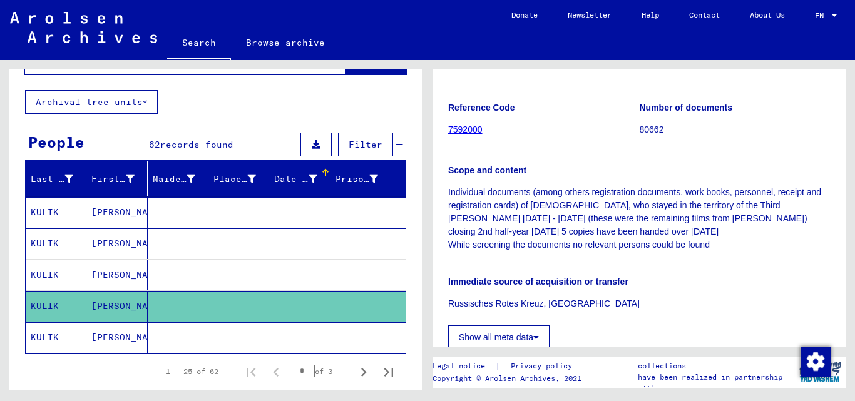
scroll to position [501, 0]
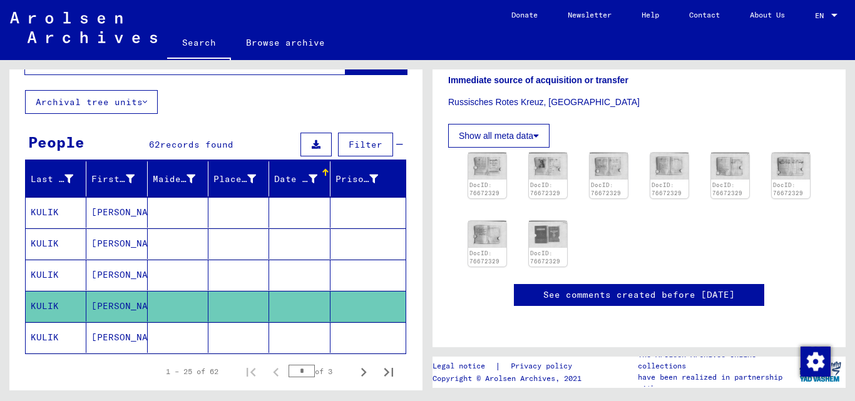
click at [109, 275] on mat-cell "[PERSON_NAME]" at bounding box center [116, 275] width 61 height 31
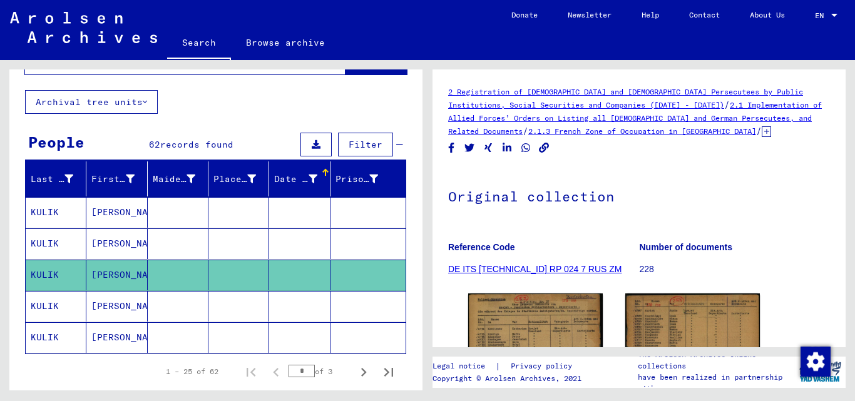
click at [118, 242] on mat-cell "[PERSON_NAME]" at bounding box center [116, 243] width 61 height 31
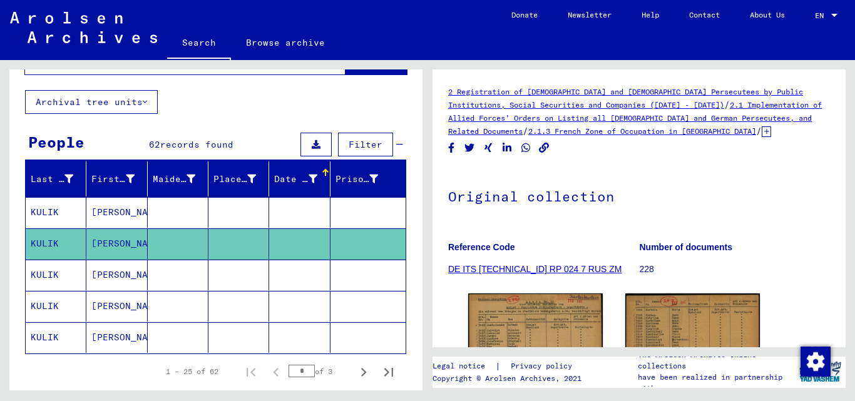
click at [125, 215] on mat-cell "[PERSON_NAME]" at bounding box center [116, 212] width 61 height 31
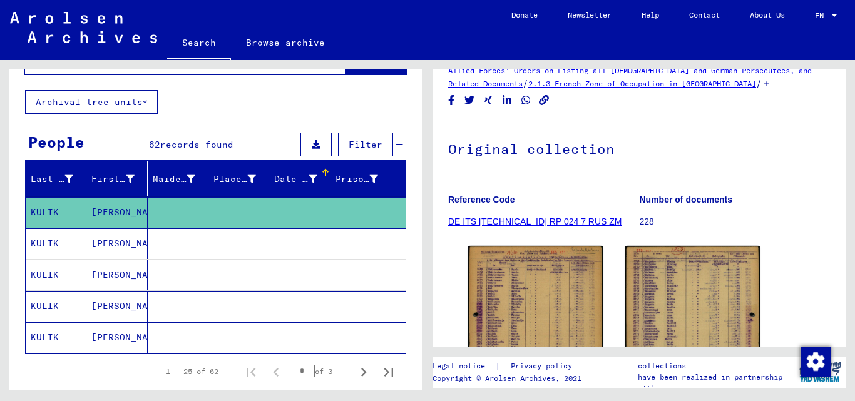
scroll to position [58, 0]
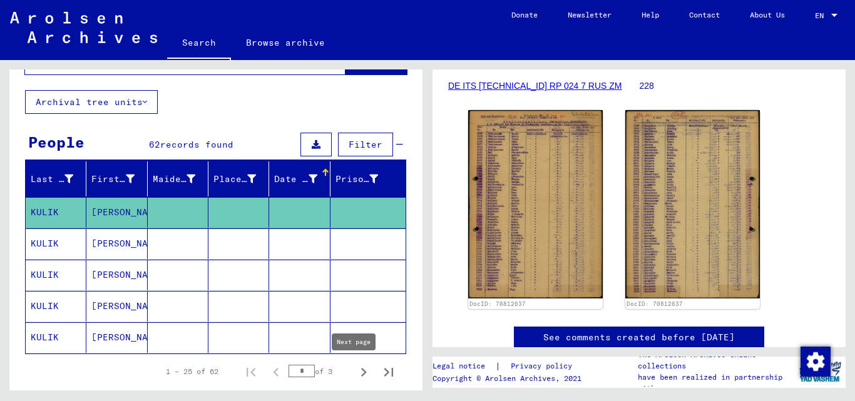
click at [355, 374] on icon "Next page" at bounding box center [364, 373] width 18 height 18
type input "*"
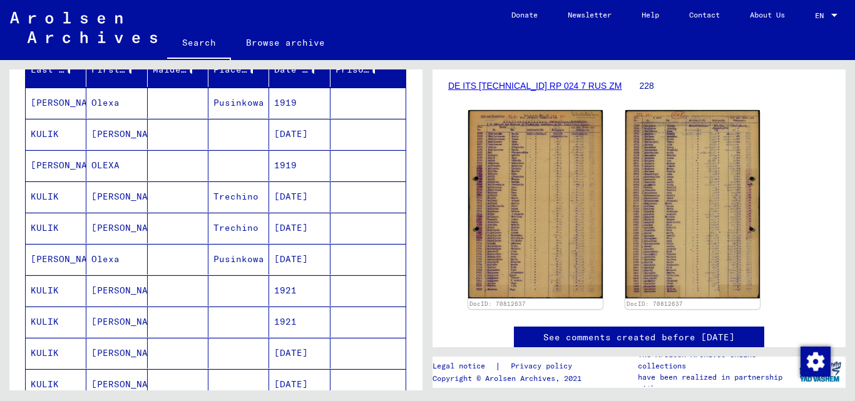
scroll to position [181, 0]
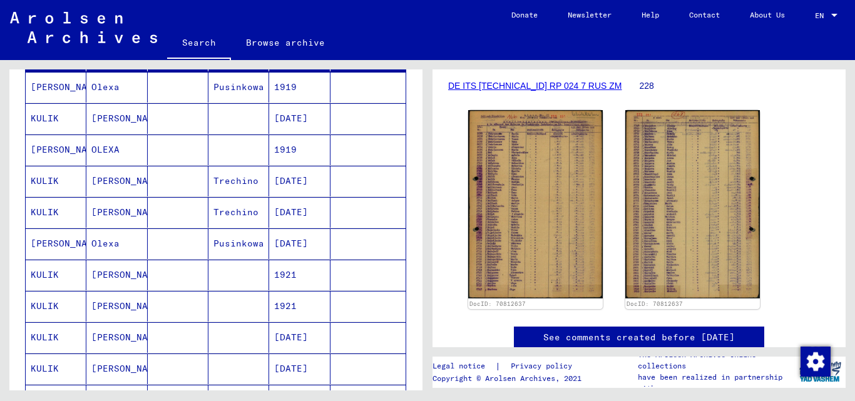
click at [126, 118] on mat-cell "[PERSON_NAME]" at bounding box center [116, 118] width 61 height 31
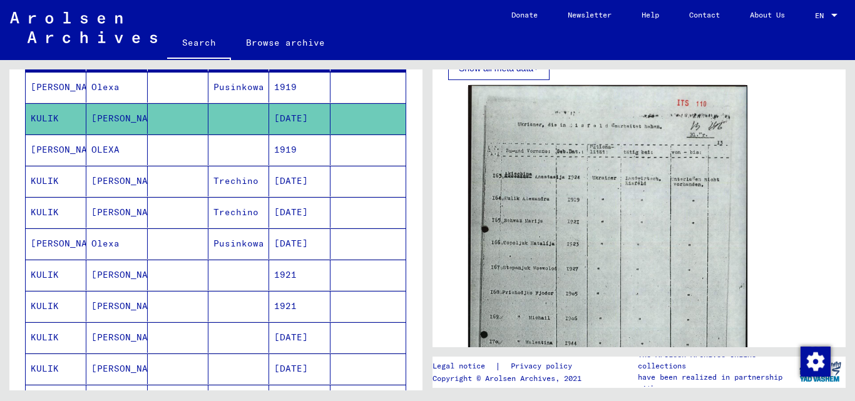
scroll to position [375, 0]
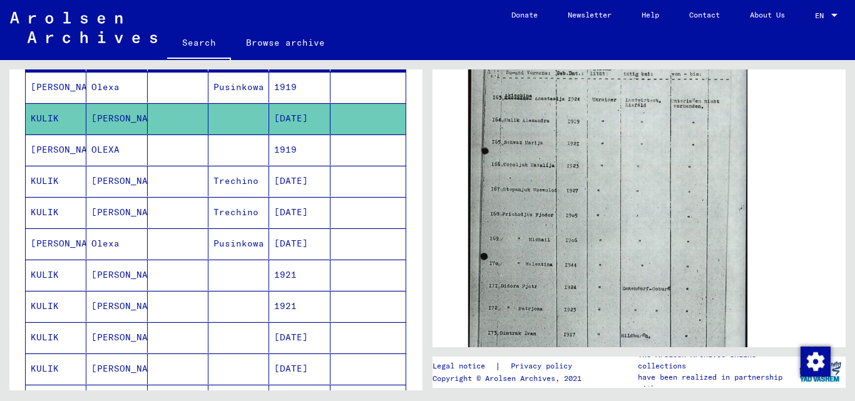
click at [115, 275] on mat-cell "[PERSON_NAME]" at bounding box center [116, 275] width 61 height 31
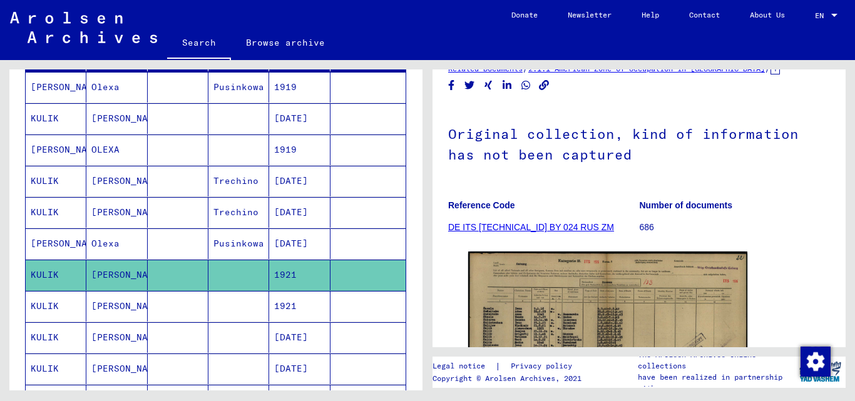
scroll to position [250, 0]
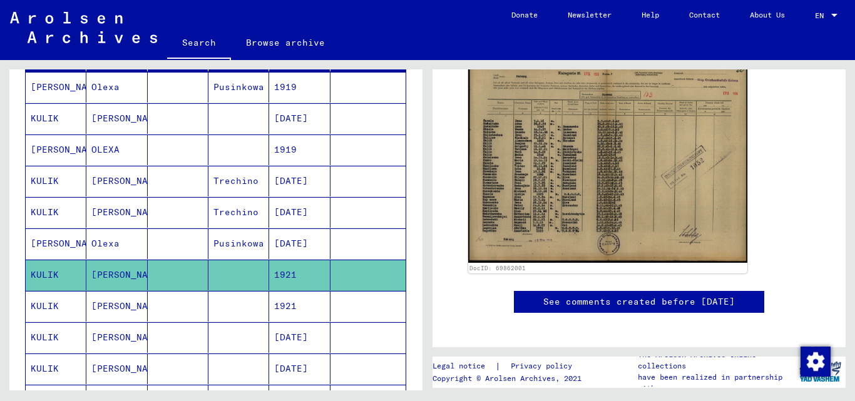
click at [76, 295] on mat-cell "KULIK" at bounding box center [56, 306] width 61 height 31
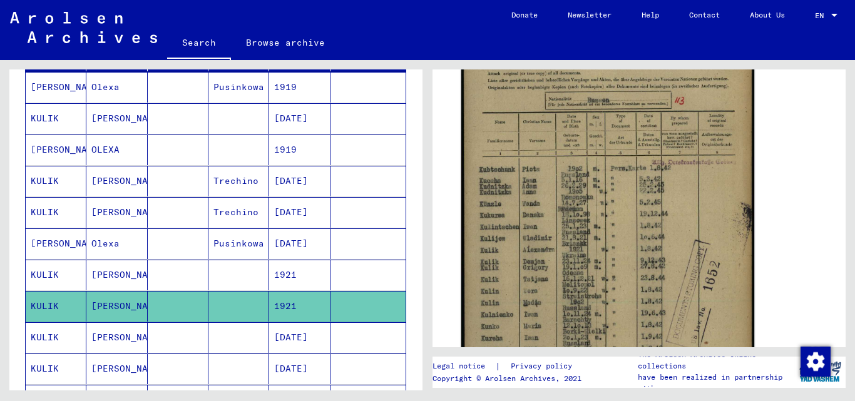
scroll to position [375, 0]
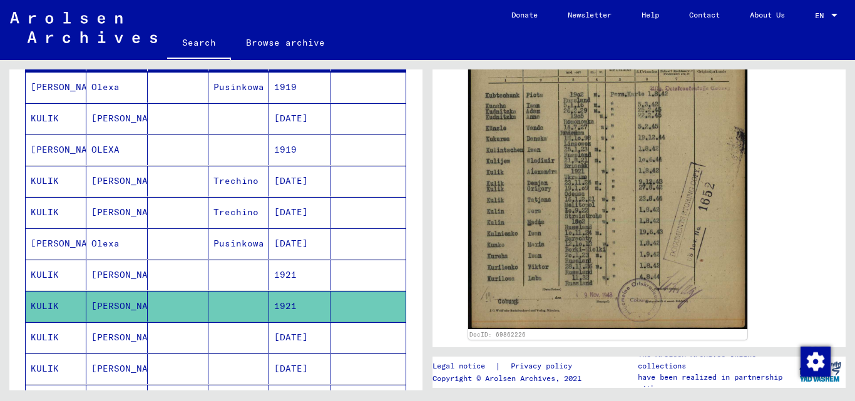
click at [116, 348] on mat-cell "[PERSON_NAME]" at bounding box center [116, 337] width 61 height 31
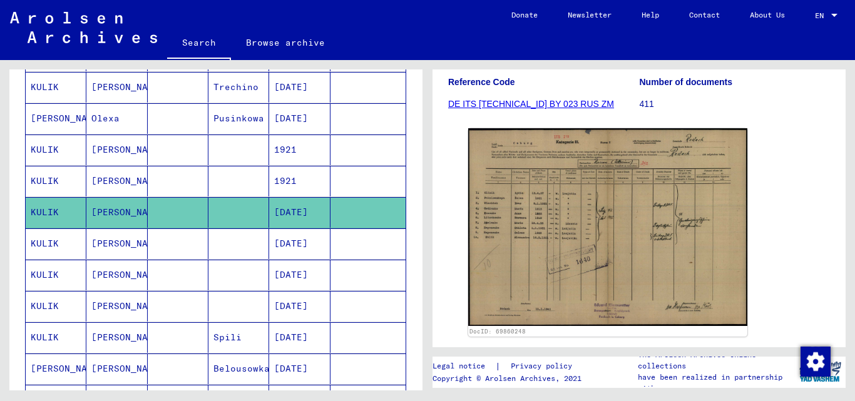
scroll to position [188, 0]
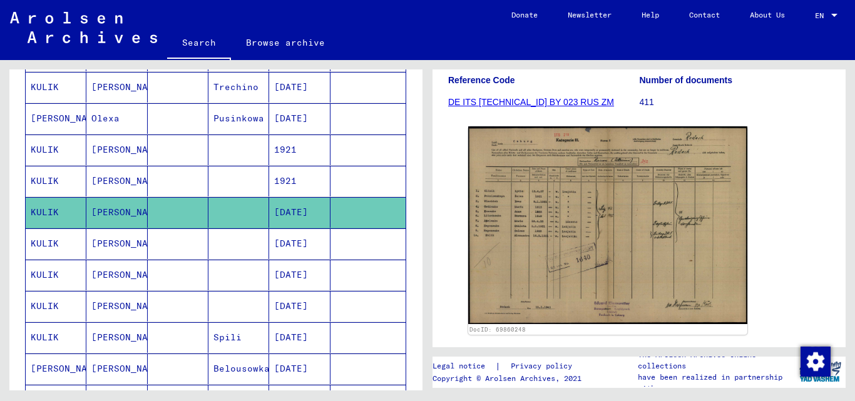
click at [113, 242] on mat-cell "[PERSON_NAME]" at bounding box center [116, 243] width 61 height 31
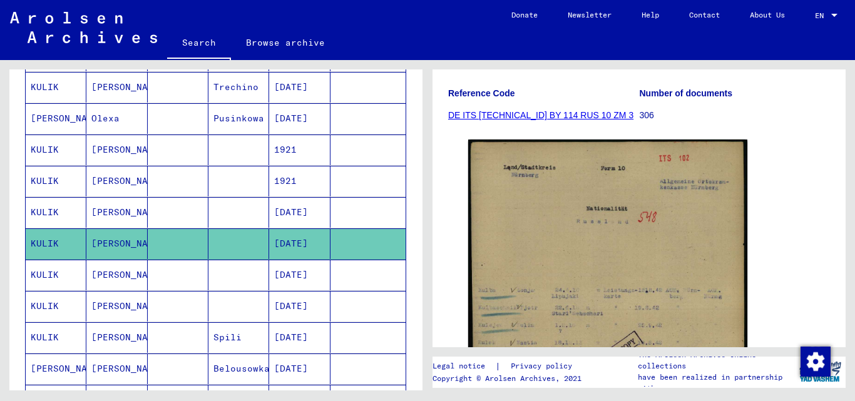
scroll to position [250, 0]
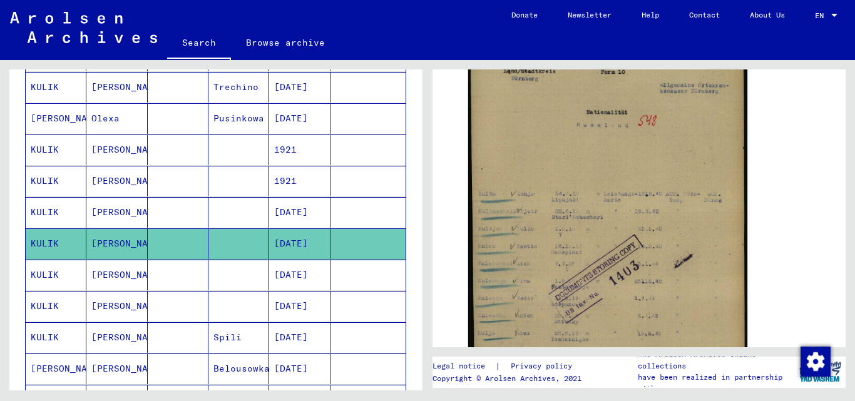
click at [110, 272] on mat-cell "[PERSON_NAME]" at bounding box center [116, 275] width 61 height 31
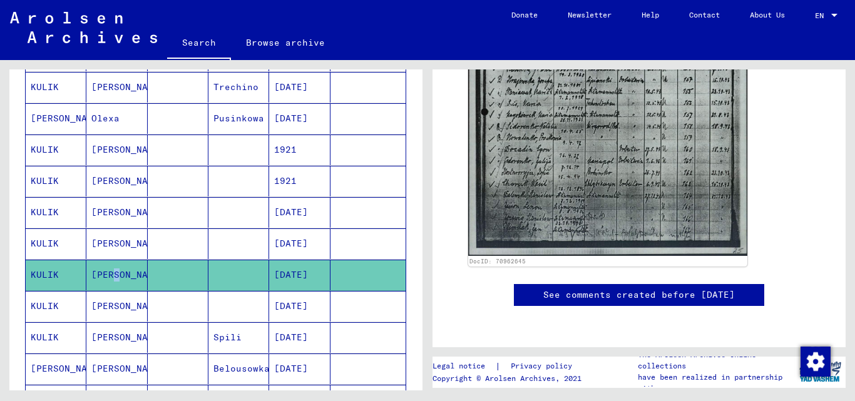
scroll to position [688, 0]
click at [111, 309] on mat-cell "[PERSON_NAME]" at bounding box center [116, 306] width 61 height 31
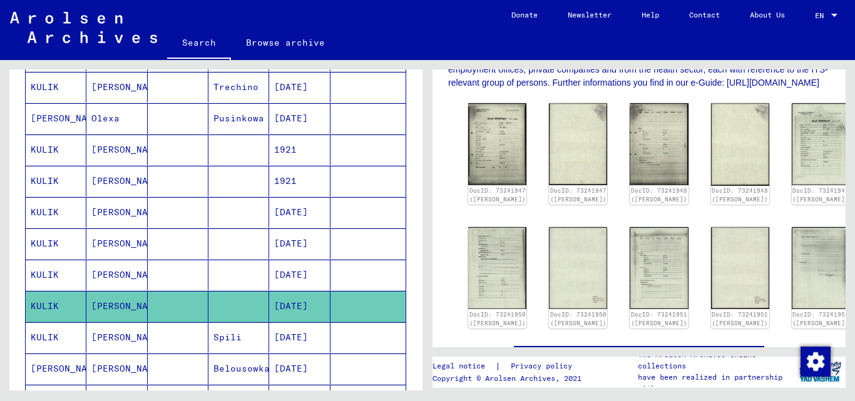
scroll to position [375, 0]
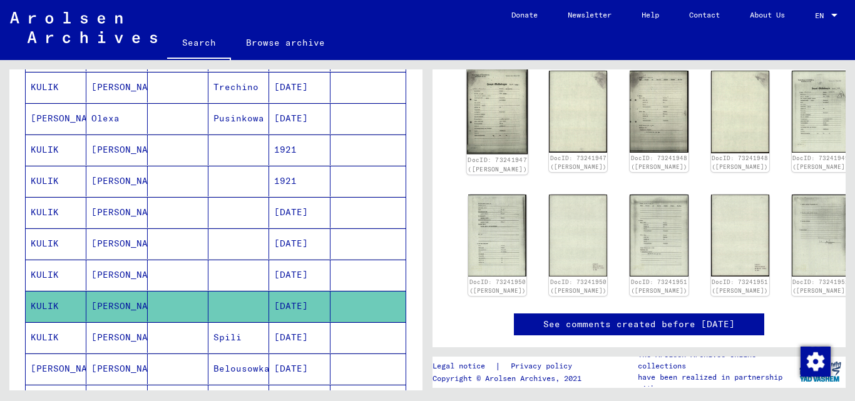
click at [495, 123] on img at bounding box center [497, 111] width 61 height 86
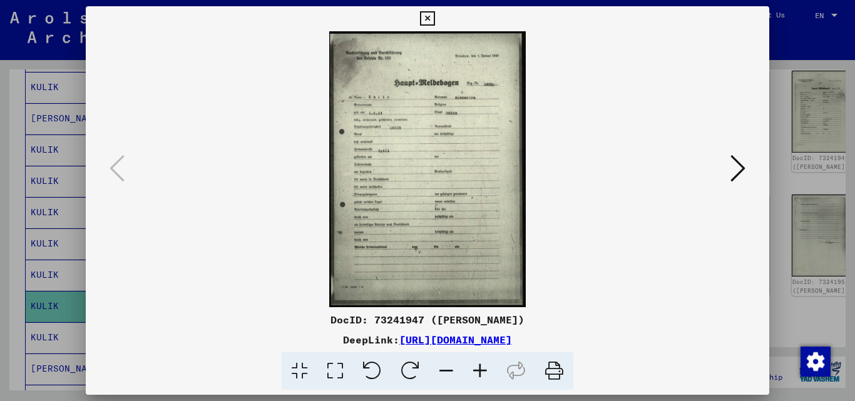
click at [740, 170] on icon at bounding box center [737, 168] width 15 height 30
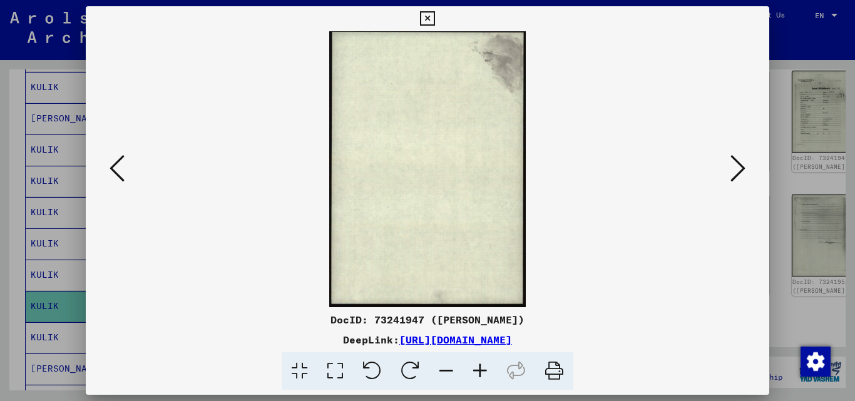
click at [740, 170] on icon at bounding box center [737, 168] width 15 height 30
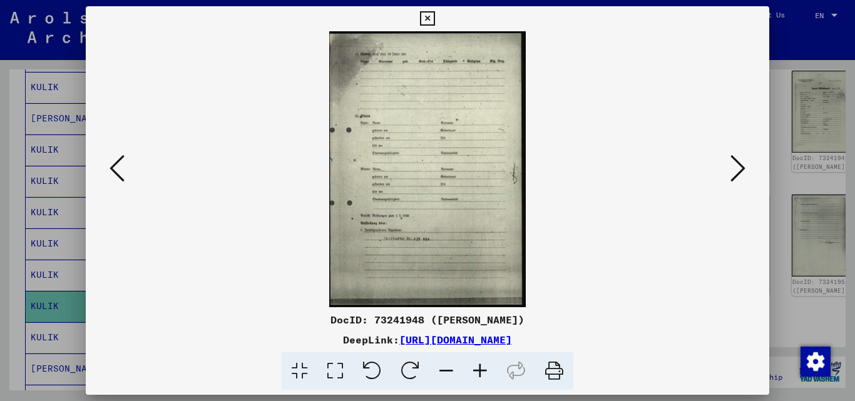
click at [740, 170] on icon at bounding box center [737, 168] width 15 height 30
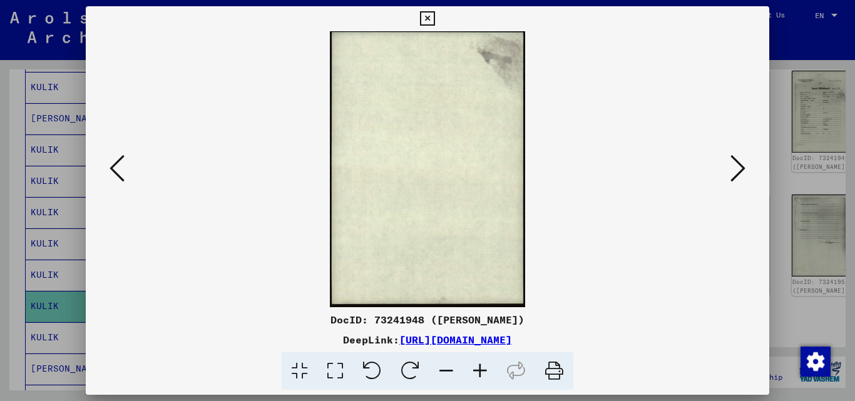
click at [740, 170] on icon at bounding box center [737, 168] width 15 height 30
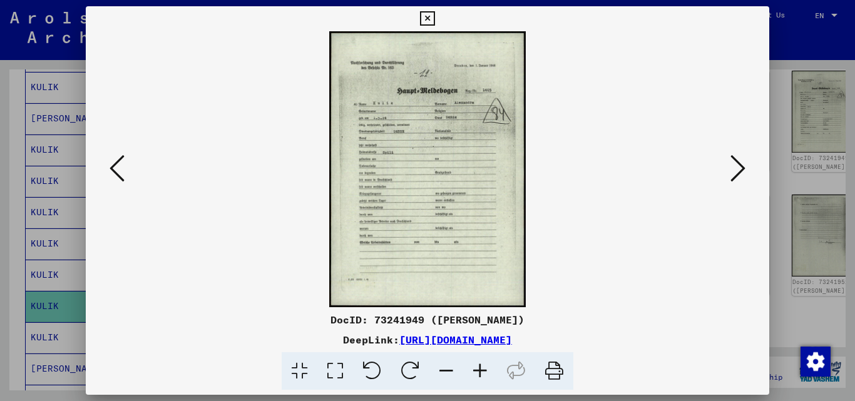
click at [477, 371] on icon at bounding box center [480, 371] width 34 height 38
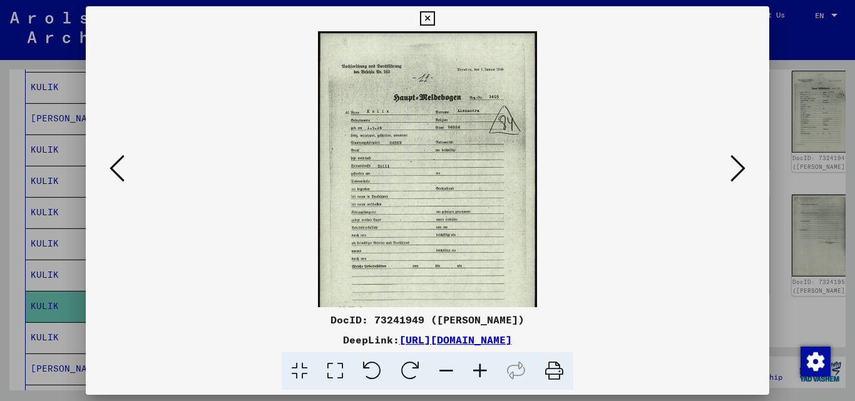
click at [477, 371] on icon at bounding box center [480, 371] width 34 height 38
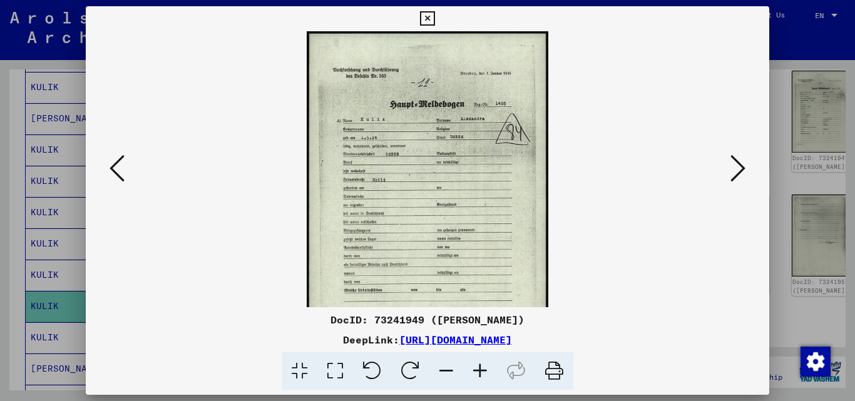
click at [477, 371] on icon at bounding box center [480, 371] width 34 height 38
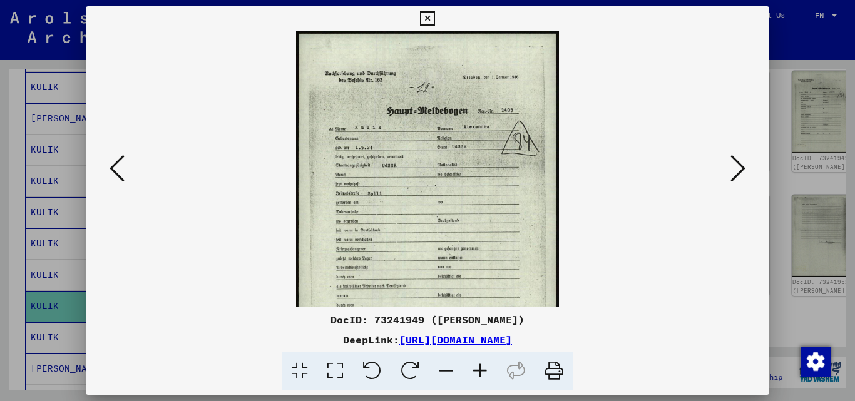
click at [477, 371] on icon at bounding box center [480, 371] width 34 height 38
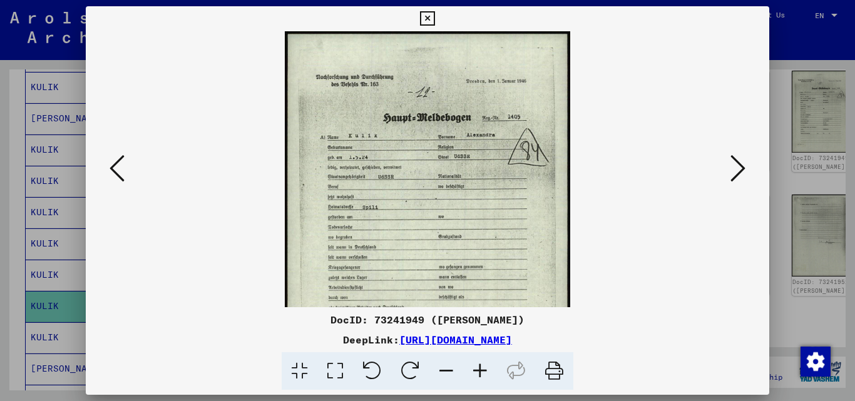
click at [477, 371] on icon at bounding box center [480, 371] width 34 height 38
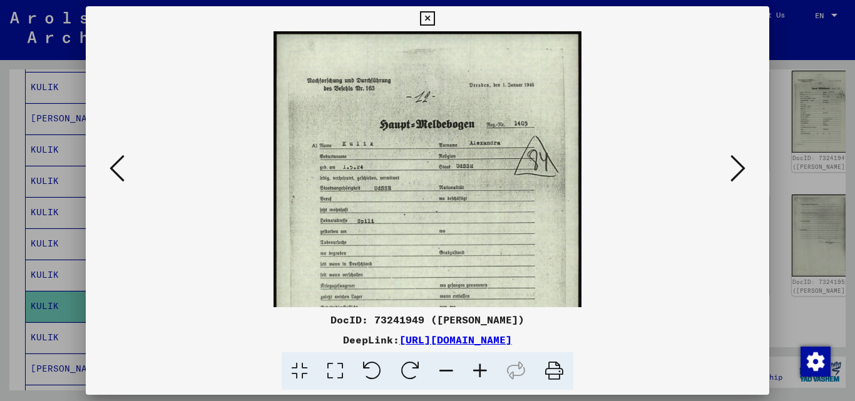
click at [477, 371] on icon at bounding box center [480, 371] width 34 height 38
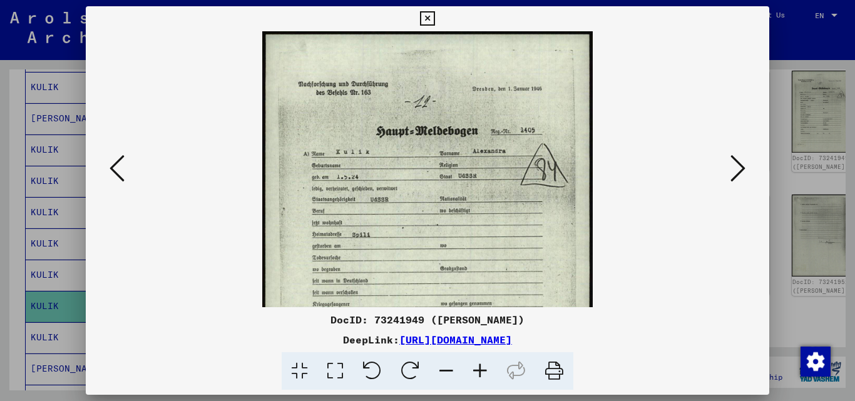
click at [477, 371] on icon at bounding box center [480, 371] width 34 height 38
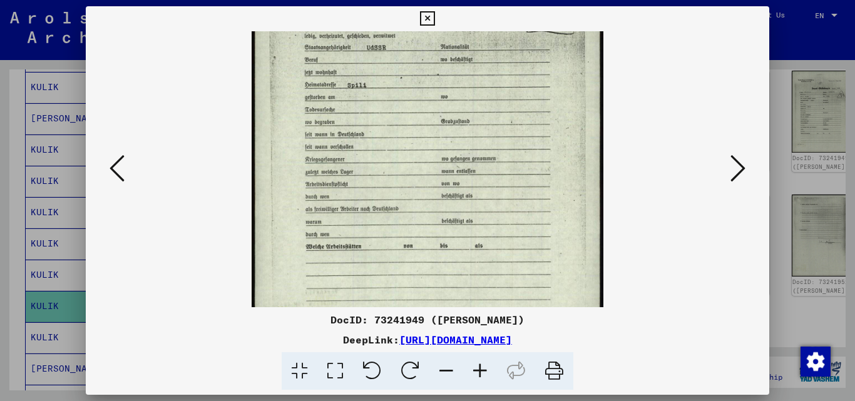
scroll to position [168, 0]
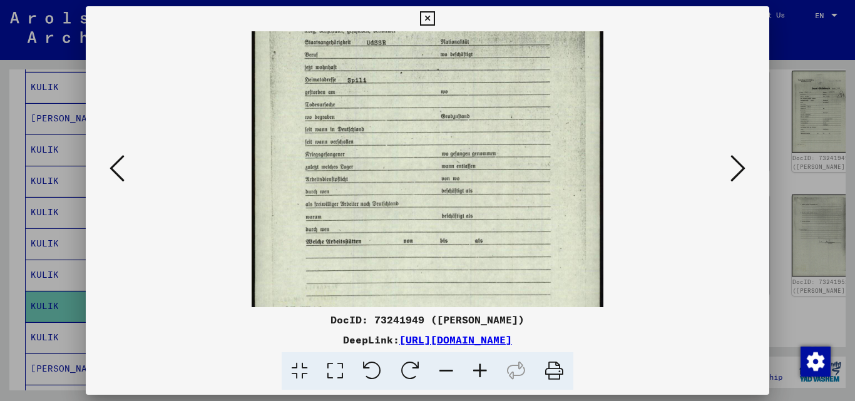
drag, startPoint x: 500, startPoint y: 249, endPoint x: 491, endPoint y: 81, distance: 168.0
click at [491, 81] on img at bounding box center [428, 110] width 352 height 495
click at [812, 93] on div at bounding box center [427, 200] width 855 height 401
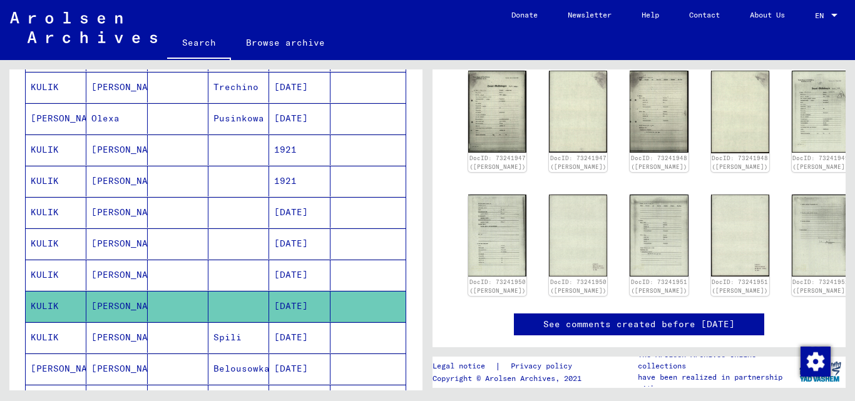
click at [279, 345] on mat-cell "[DATE]" at bounding box center [299, 337] width 61 height 31
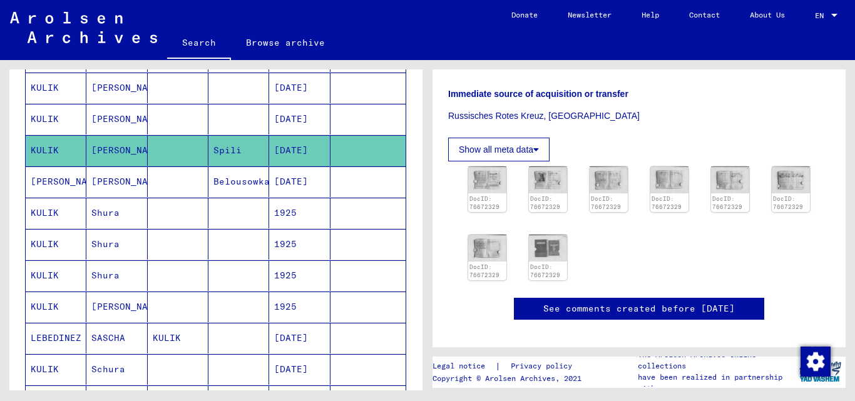
scroll to position [494, 0]
click at [289, 176] on mat-cell "[DATE]" at bounding box center [299, 181] width 61 height 31
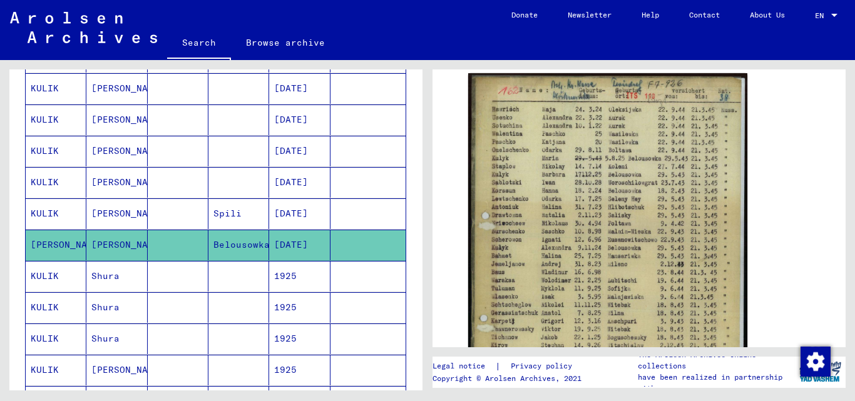
scroll to position [432, 0]
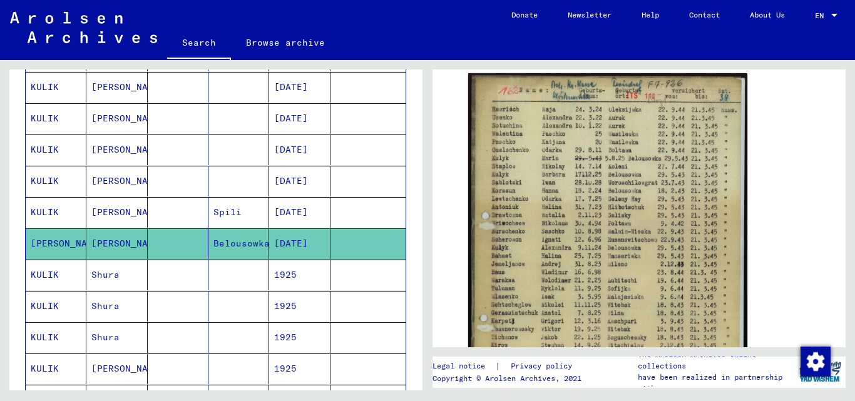
click at [201, 268] on mat-cell at bounding box center [178, 275] width 61 height 31
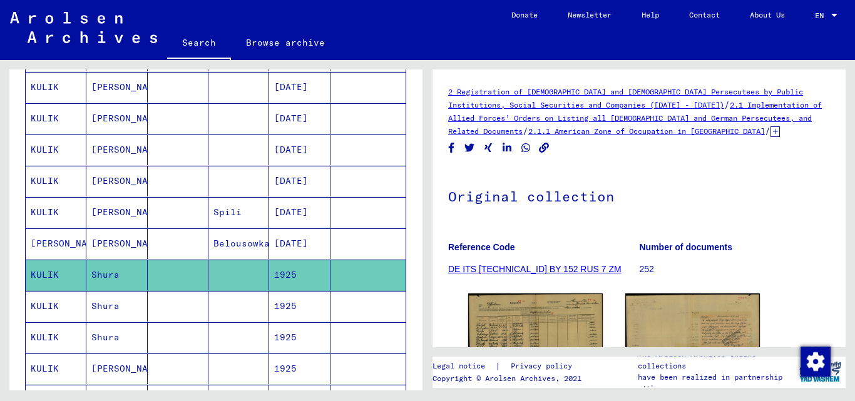
scroll to position [125, 0]
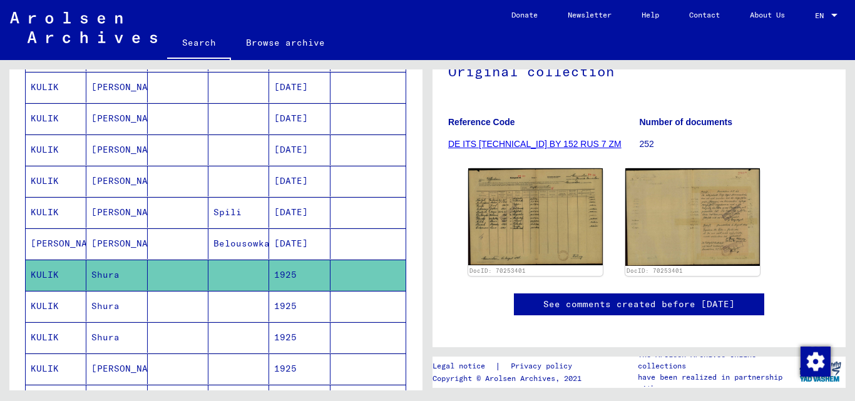
click at [173, 310] on mat-cell at bounding box center [178, 306] width 61 height 31
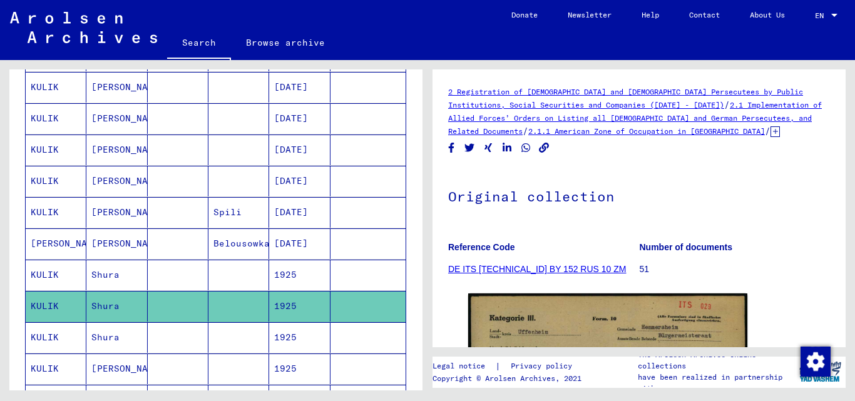
scroll to position [250, 0]
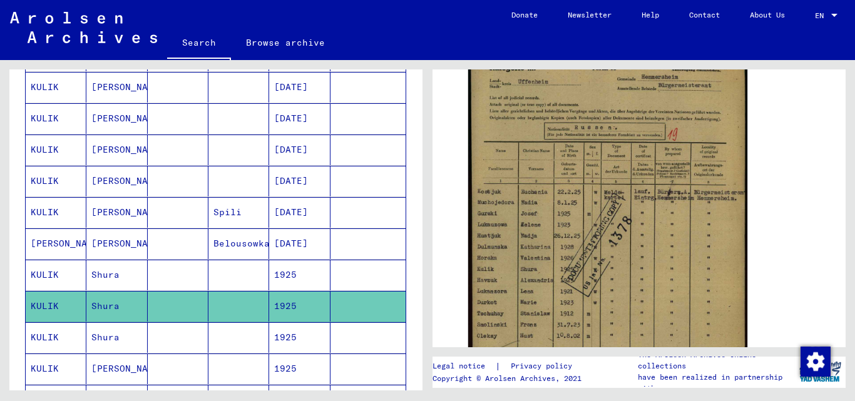
click at [171, 352] on mat-cell at bounding box center [178, 337] width 61 height 31
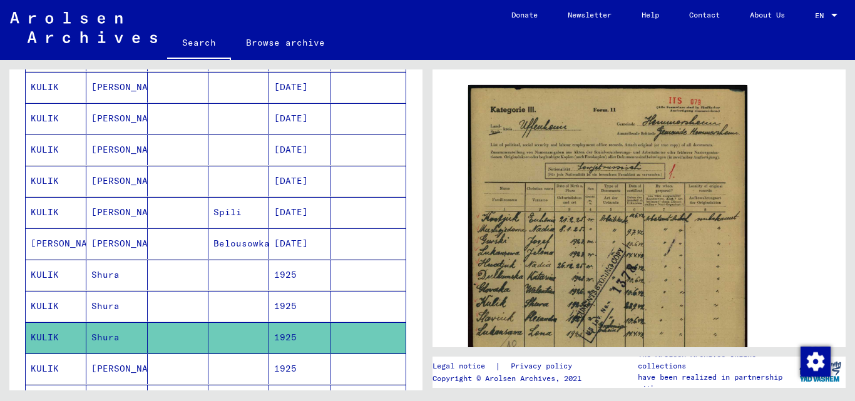
scroll to position [246, 0]
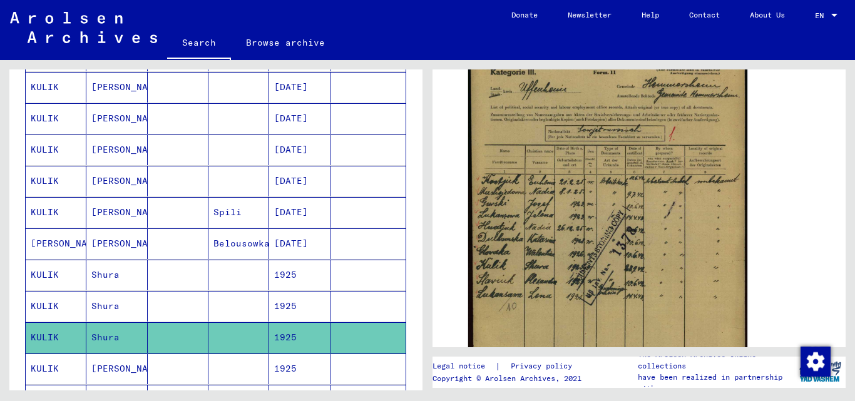
click at [181, 362] on mat-cell at bounding box center [178, 369] width 61 height 31
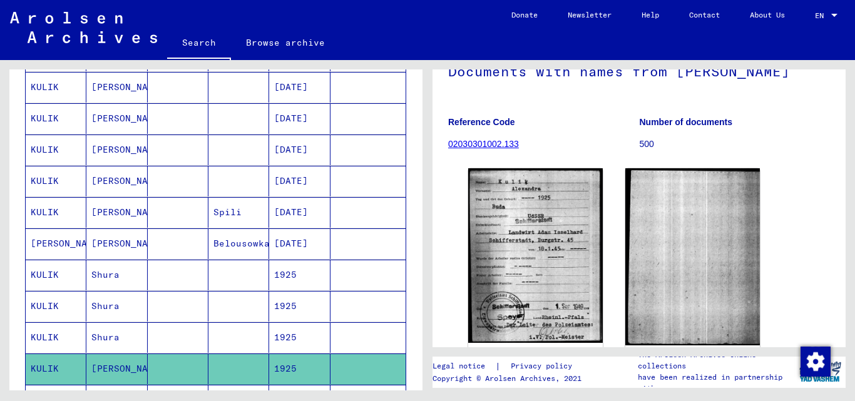
scroll to position [38, 0]
